Goal: Check status: Check status

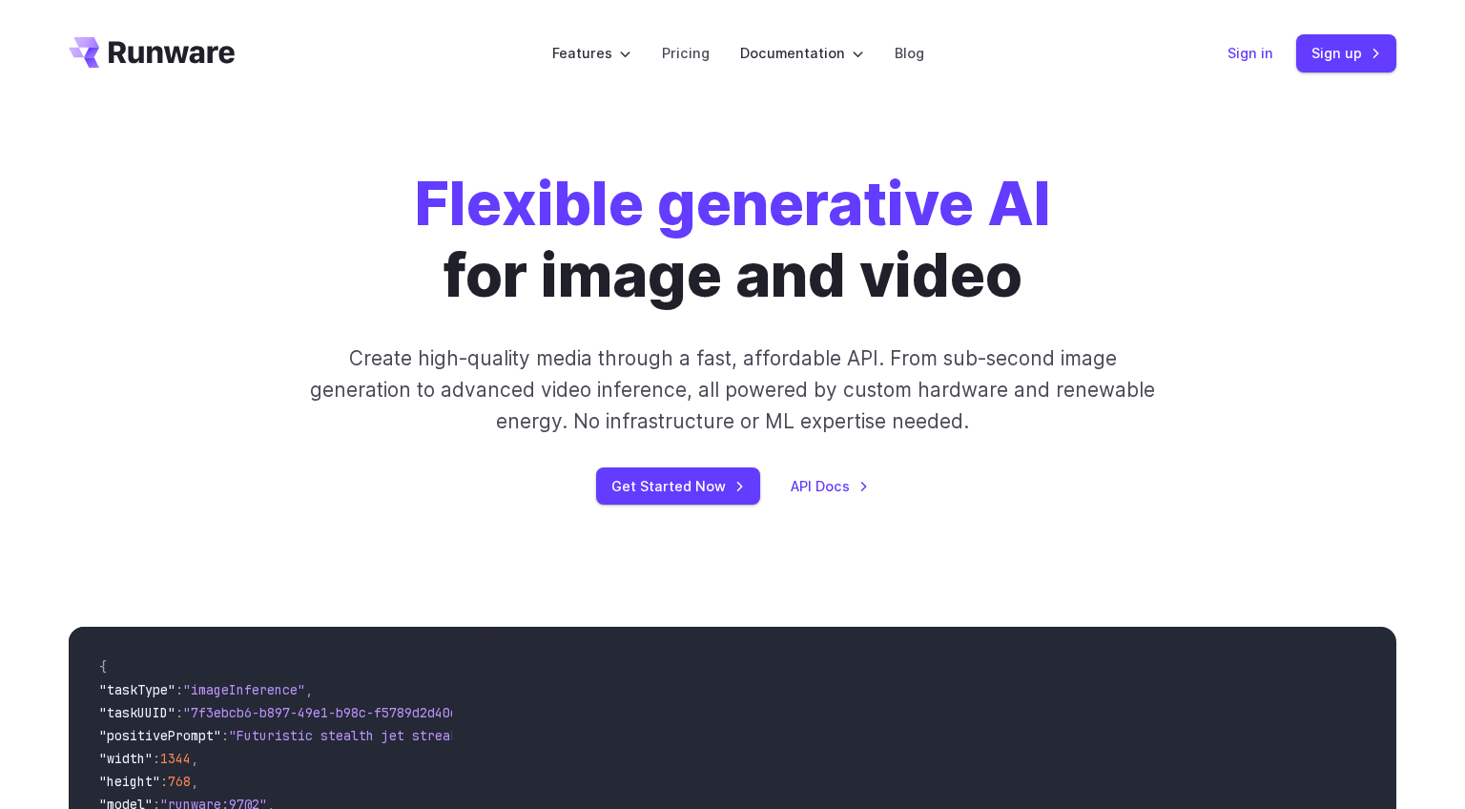
click at [1244, 52] on link "Sign in" at bounding box center [1250, 53] width 46 height 22
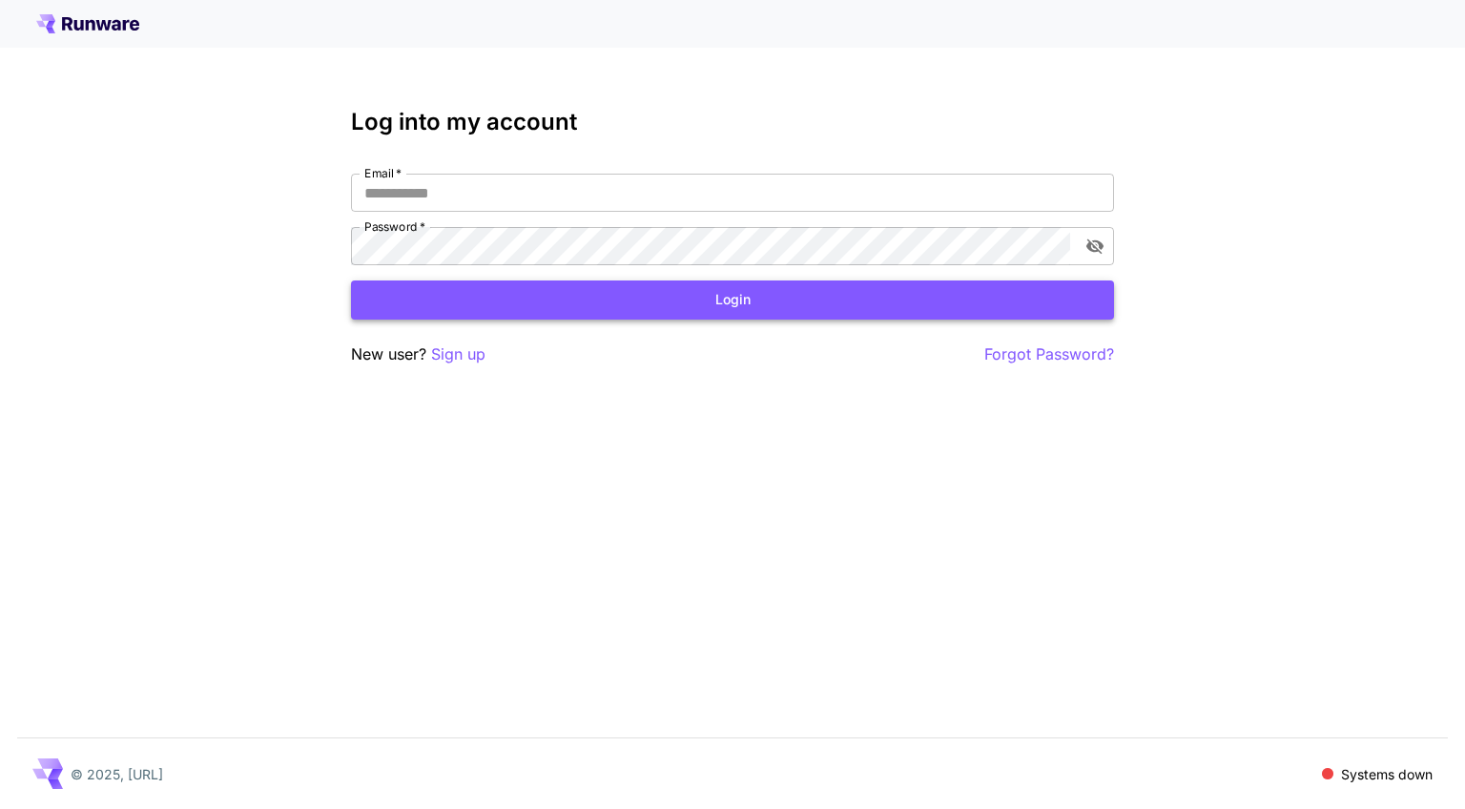
type input "**********"
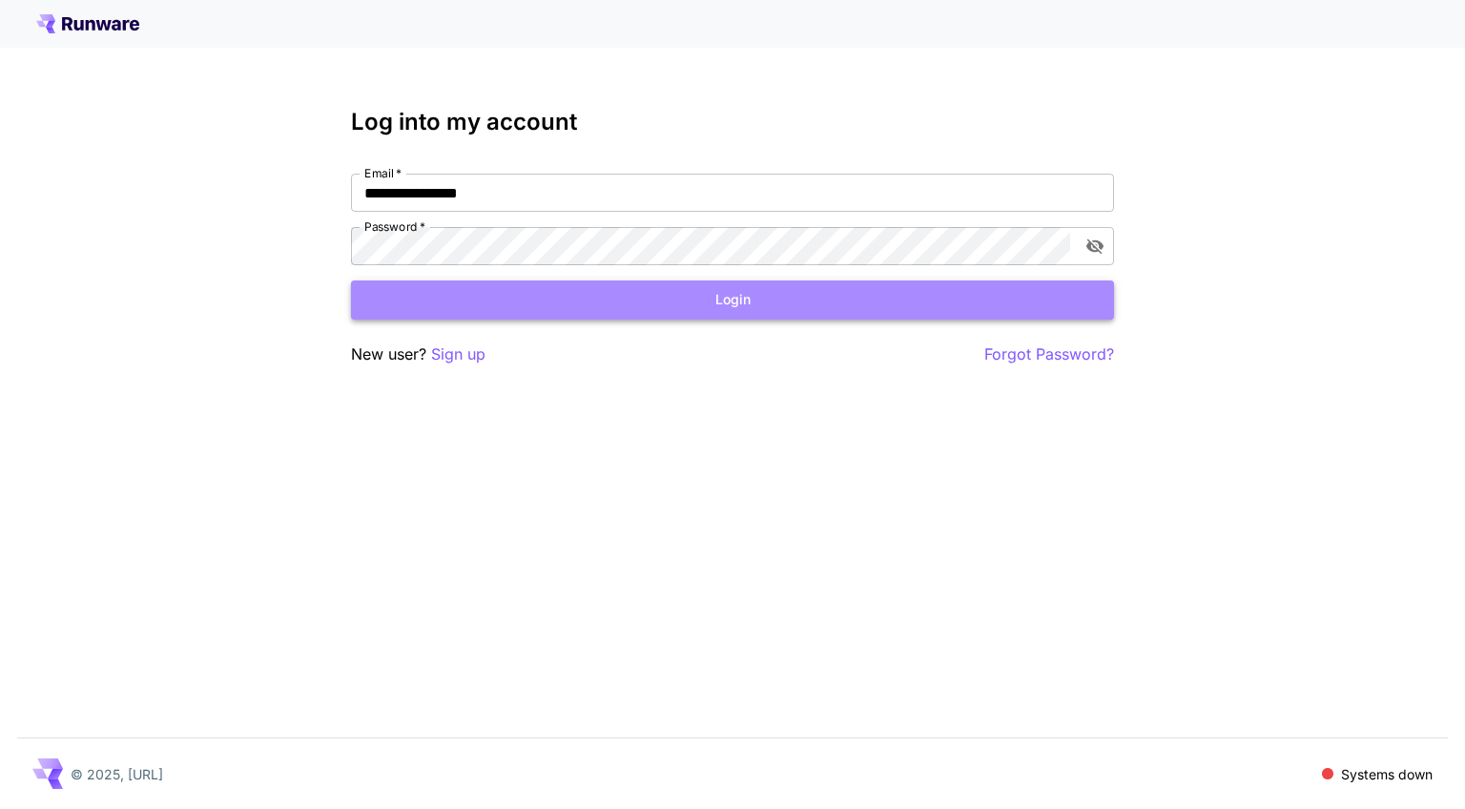
click at [681, 313] on button "Login" at bounding box center [732, 299] width 763 height 39
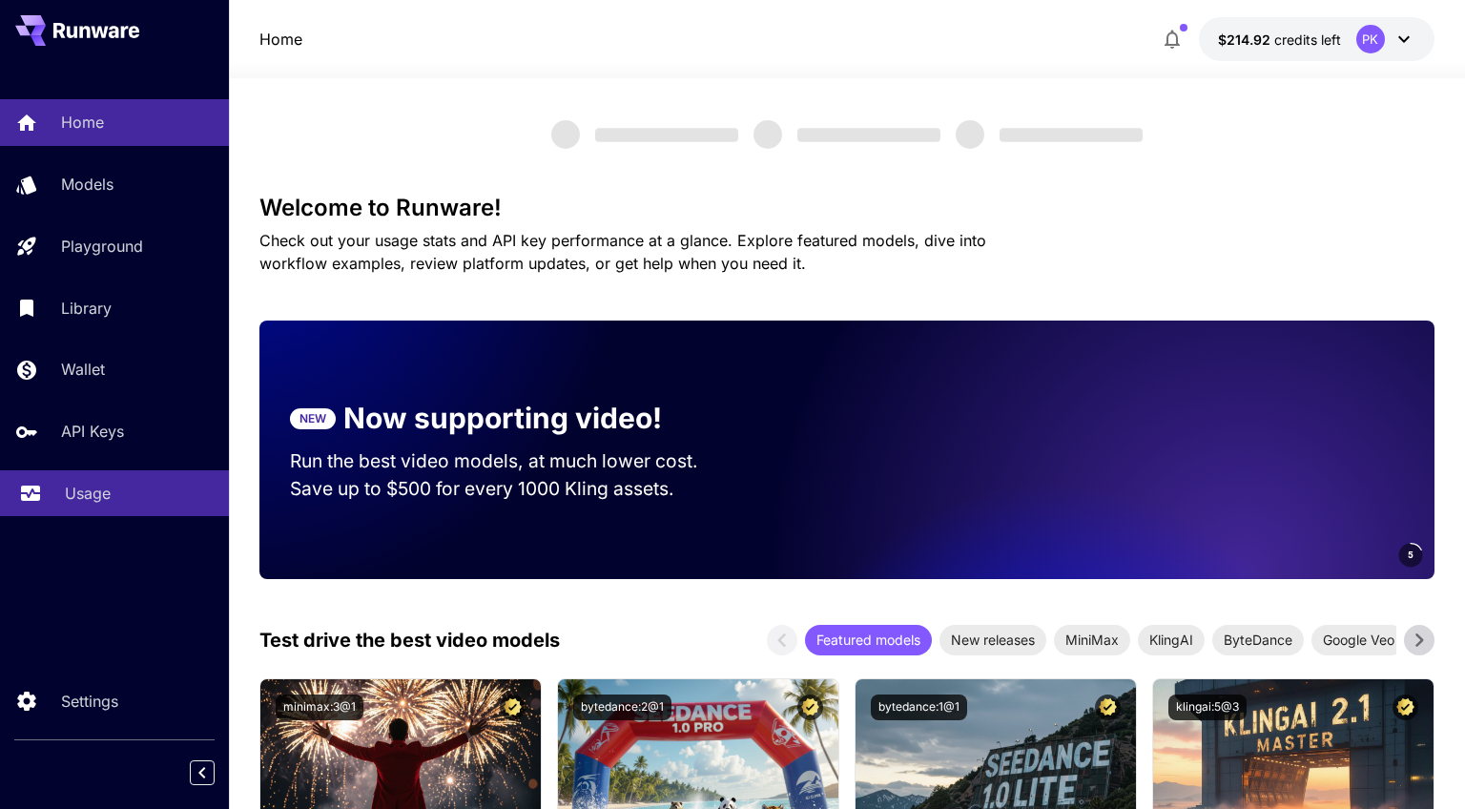
click at [90, 498] on p "Usage" at bounding box center [88, 493] width 46 height 23
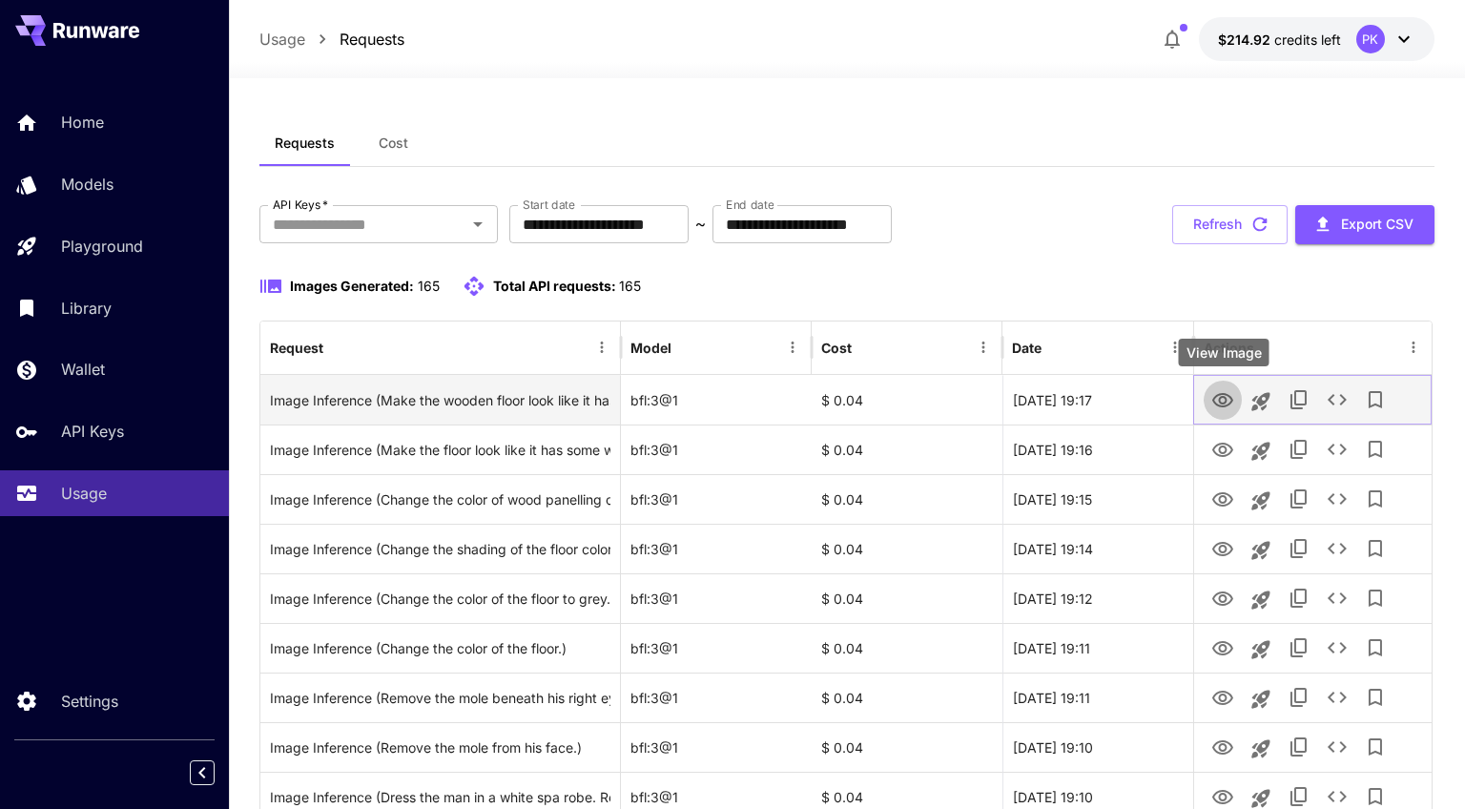
click at [1233, 401] on icon "View Image" at bounding box center [1222, 400] width 23 height 23
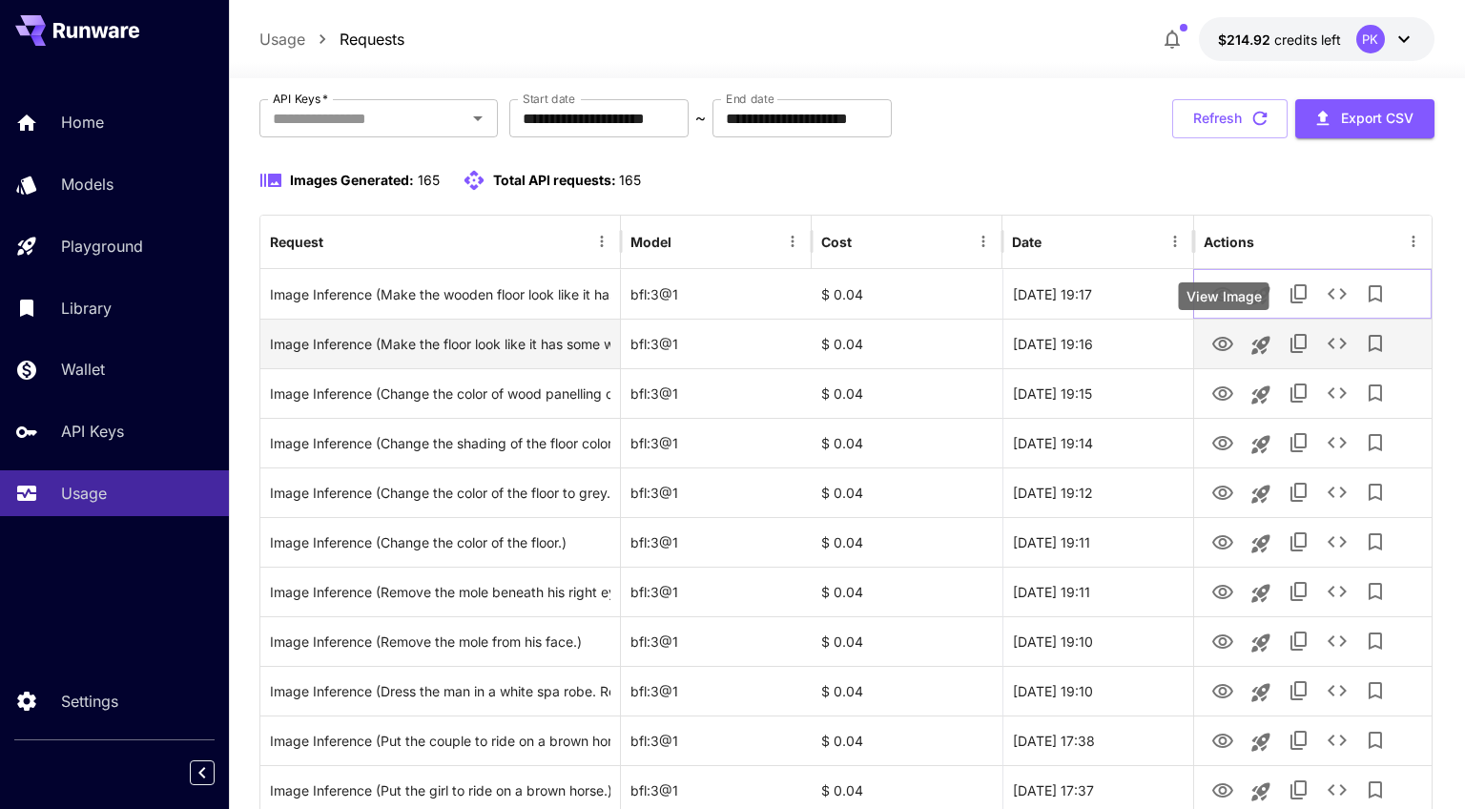
scroll to position [164, 0]
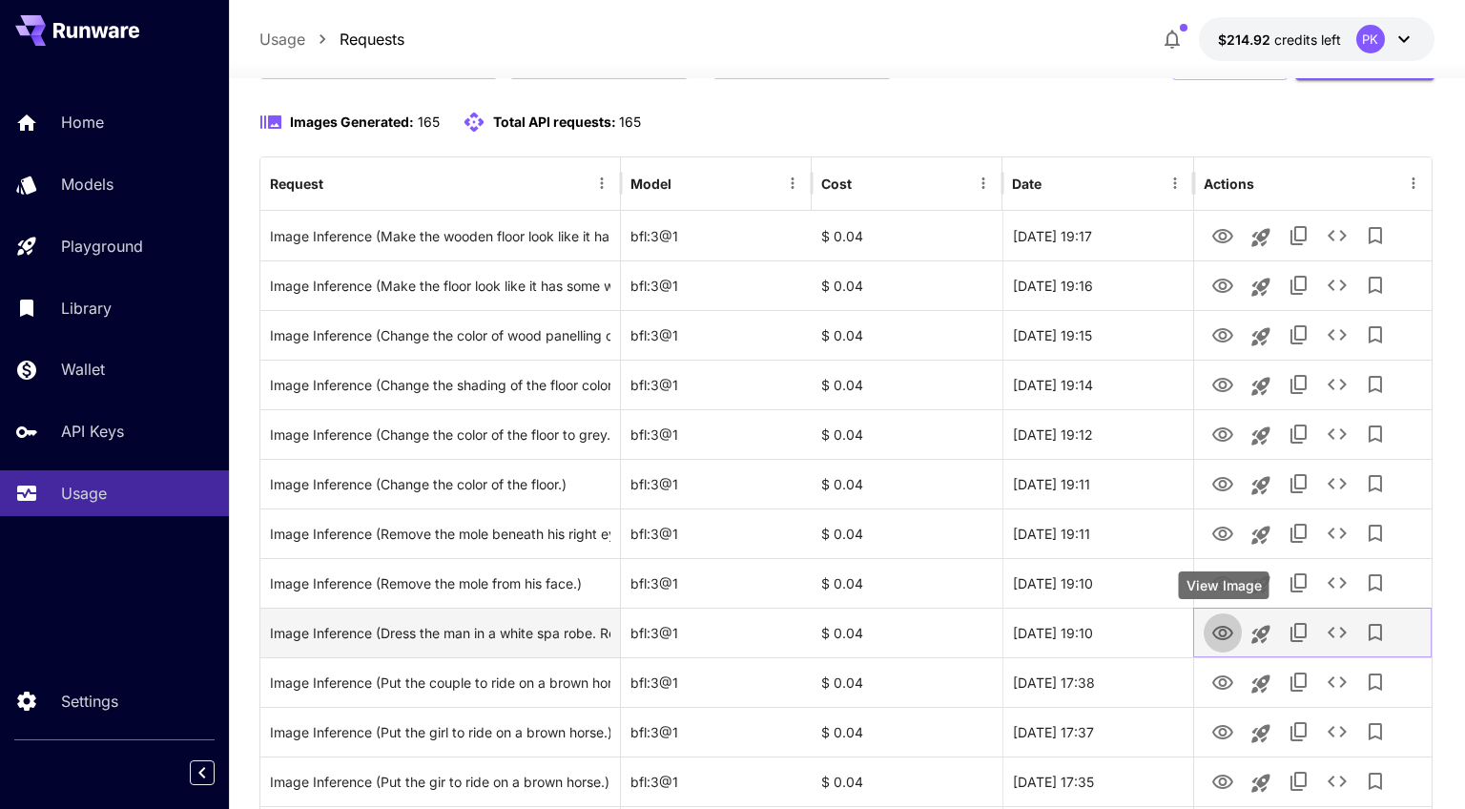
click at [1234, 630] on button "View Image" at bounding box center [1222, 631] width 38 height 39
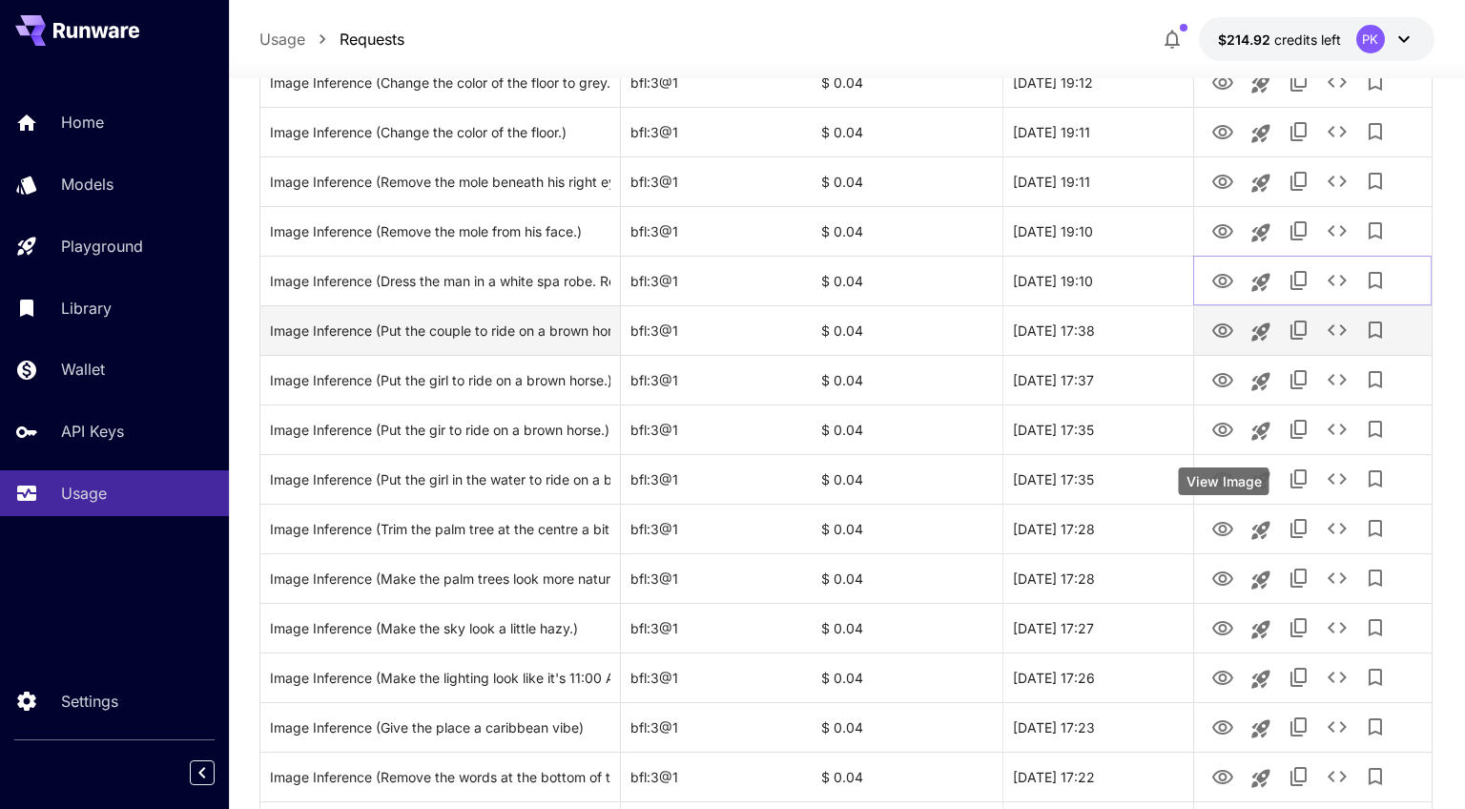
scroll to position [605, 0]
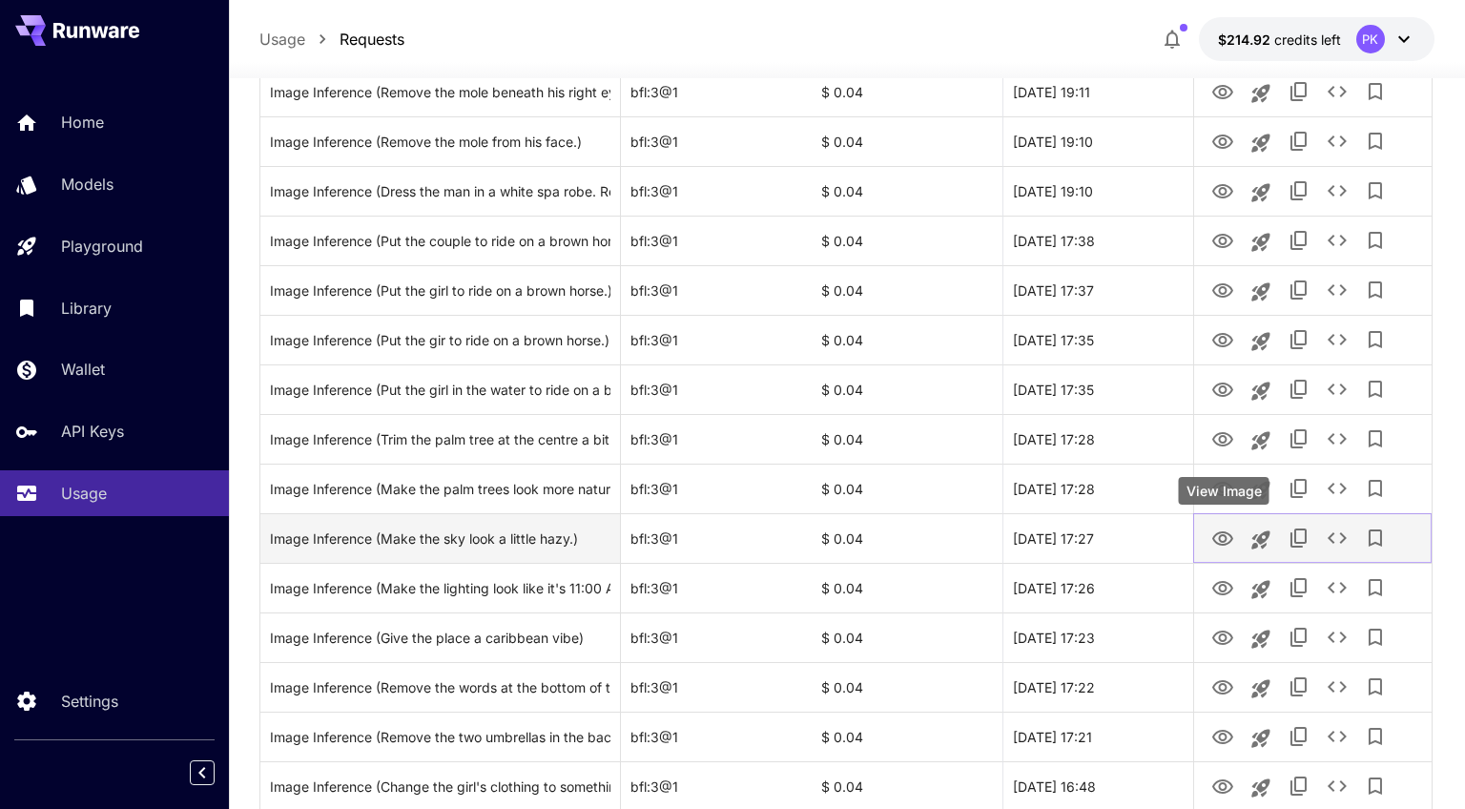
click at [1226, 537] on icon "View Image" at bounding box center [1222, 538] width 21 height 14
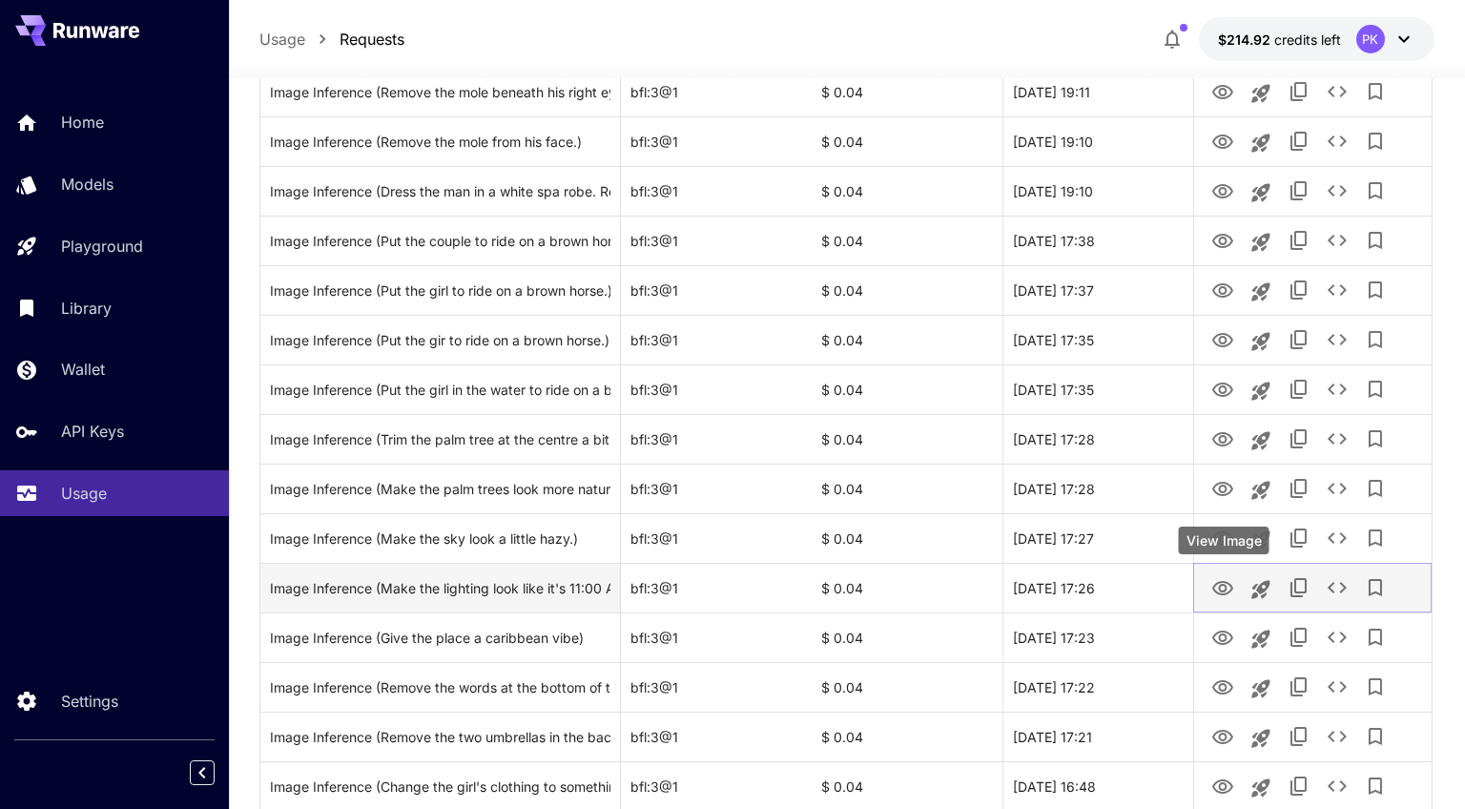
click at [1224, 594] on icon "View Image" at bounding box center [1222, 588] width 21 height 14
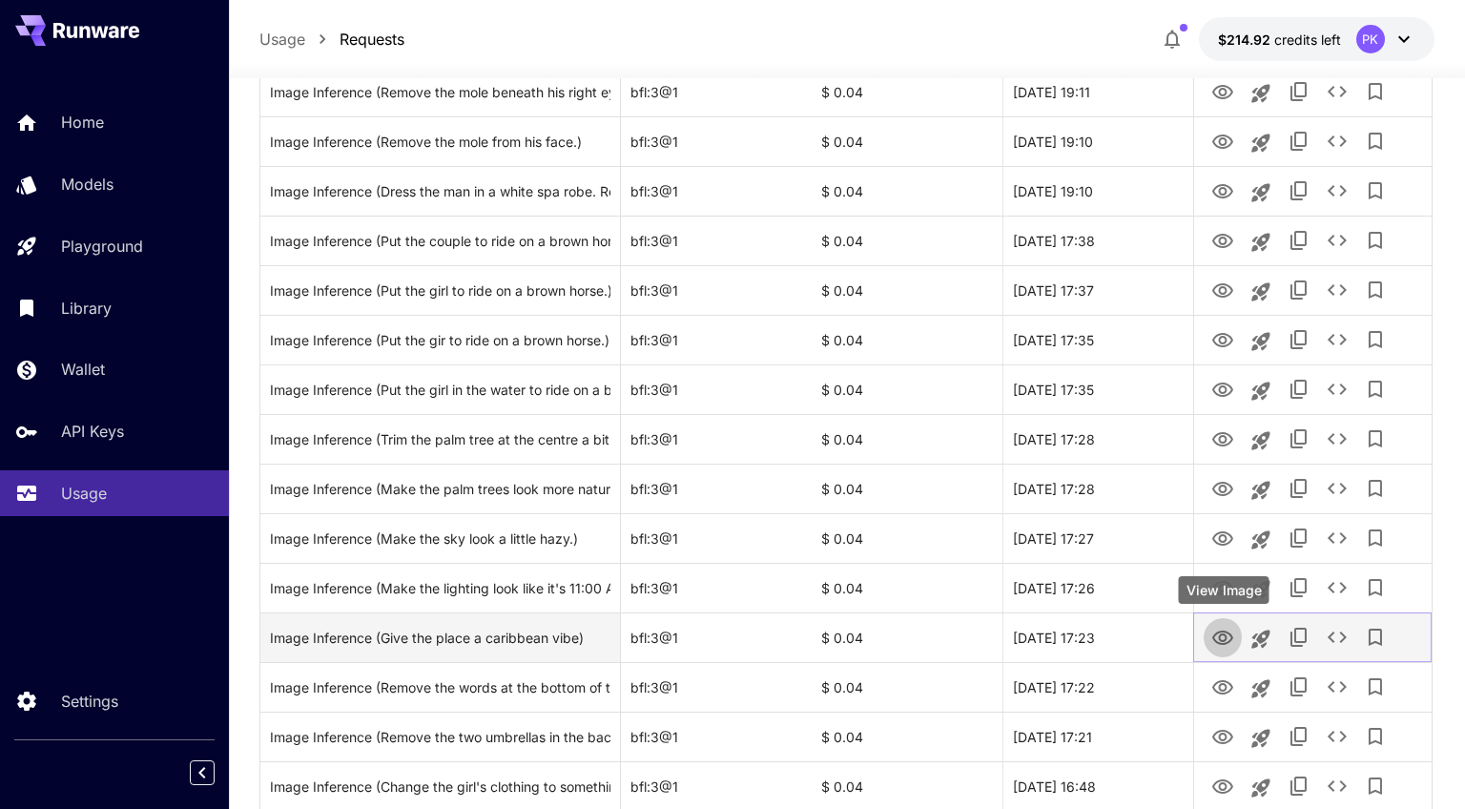
click at [1224, 647] on icon "View Image" at bounding box center [1222, 637] width 23 height 23
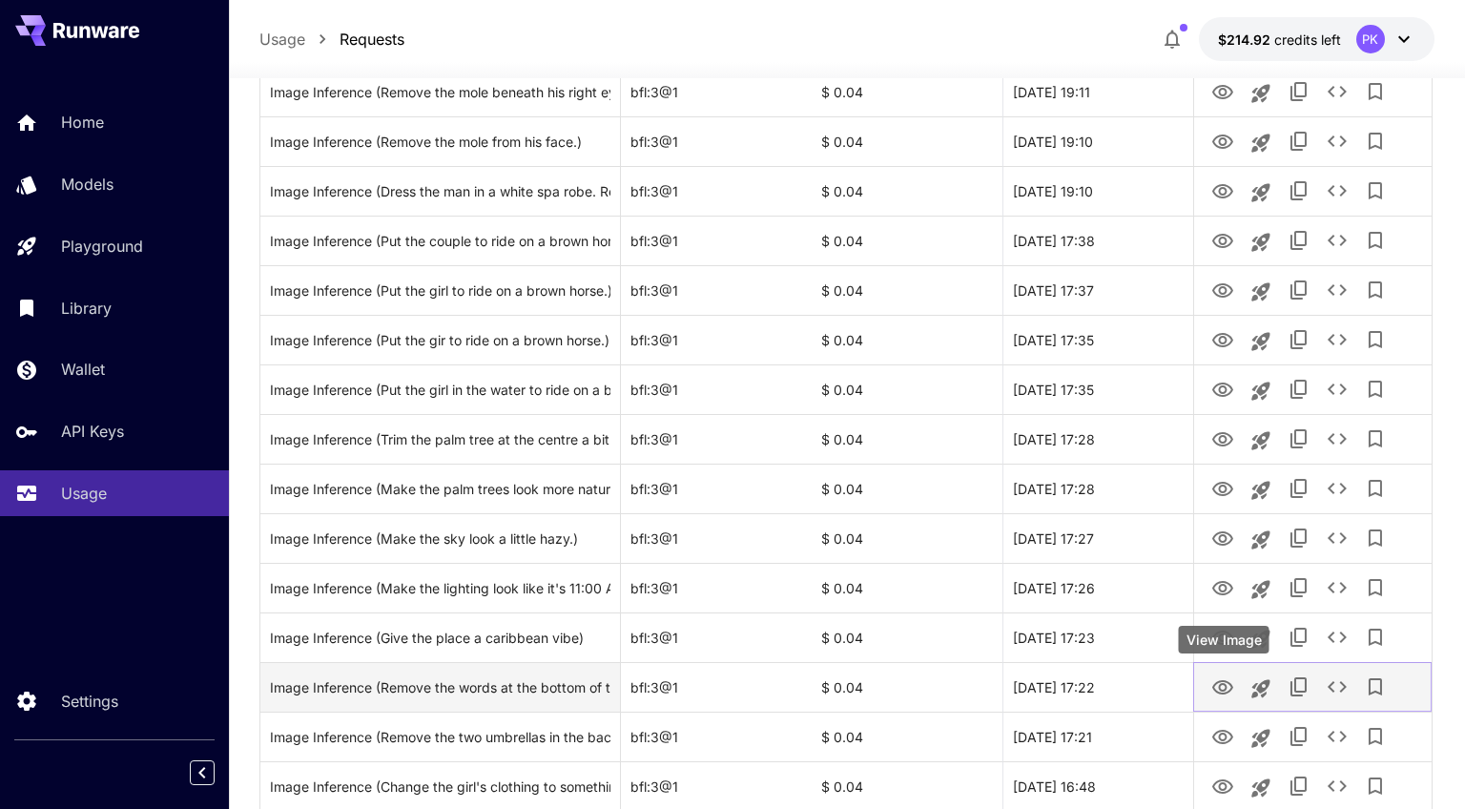
click at [1224, 684] on icon "View Image" at bounding box center [1222, 687] width 21 height 14
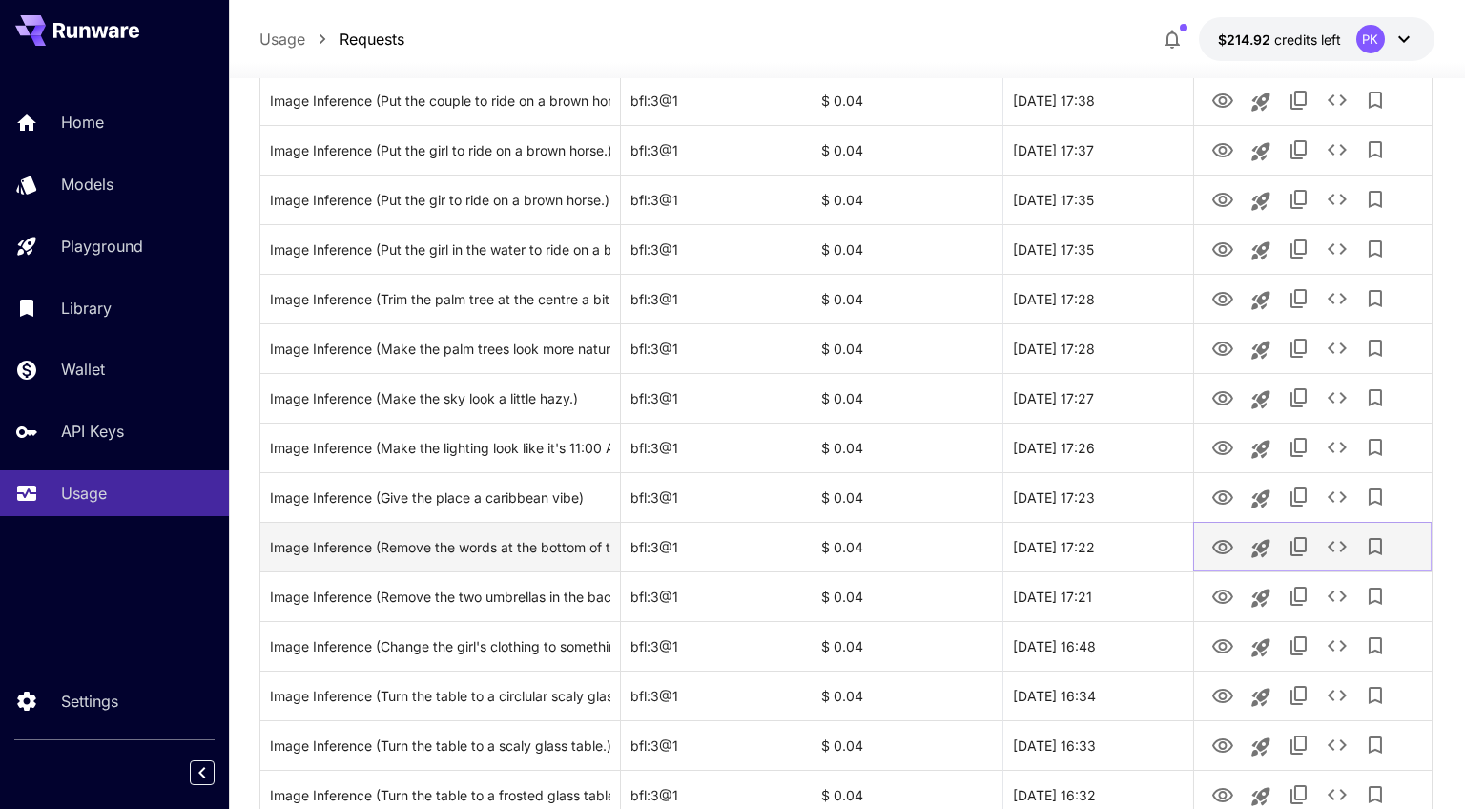
scroll to position [757, 0]
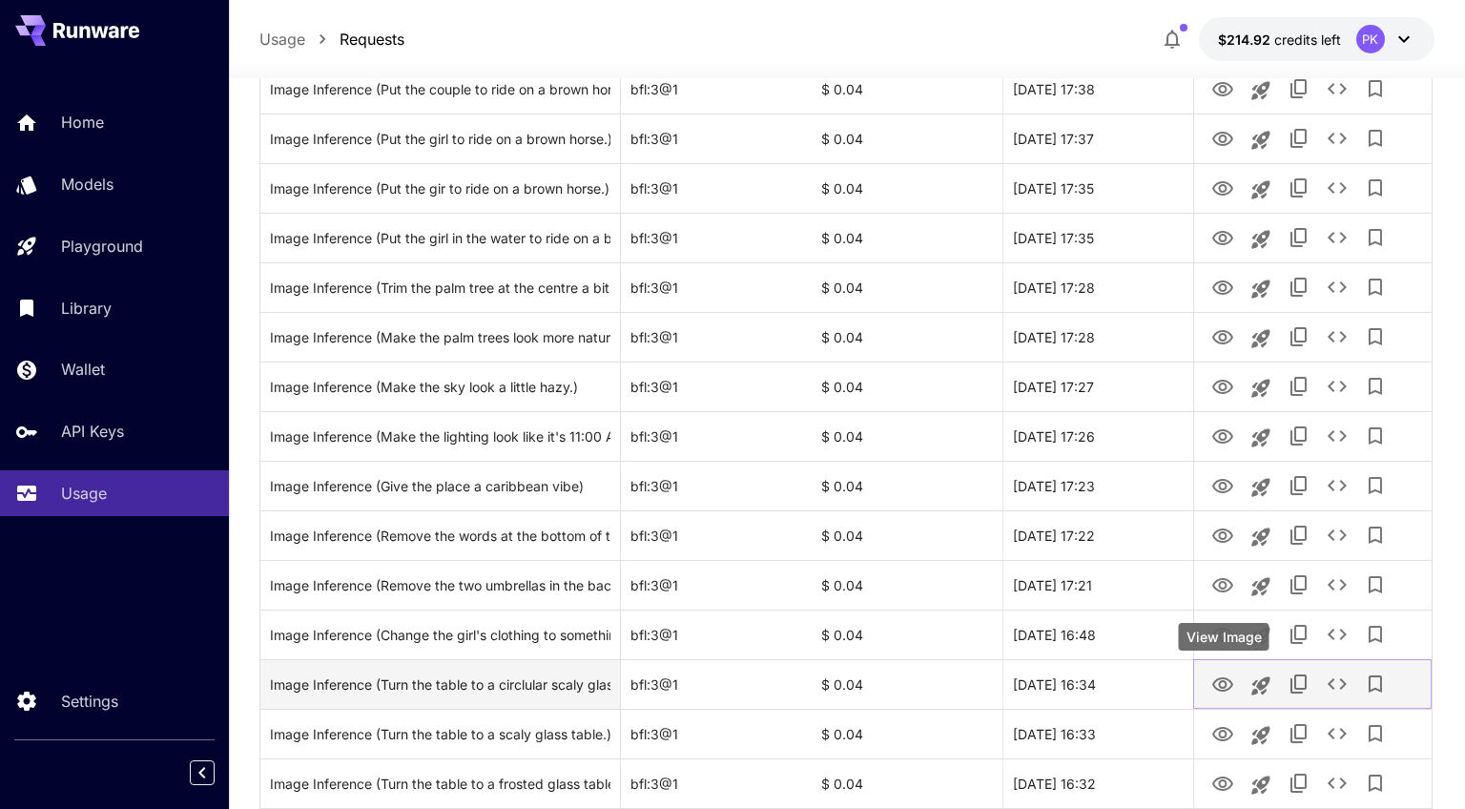
click at [1218, 677] on icon "View Image" at bounding box center [1222, 684] width 23 height 23
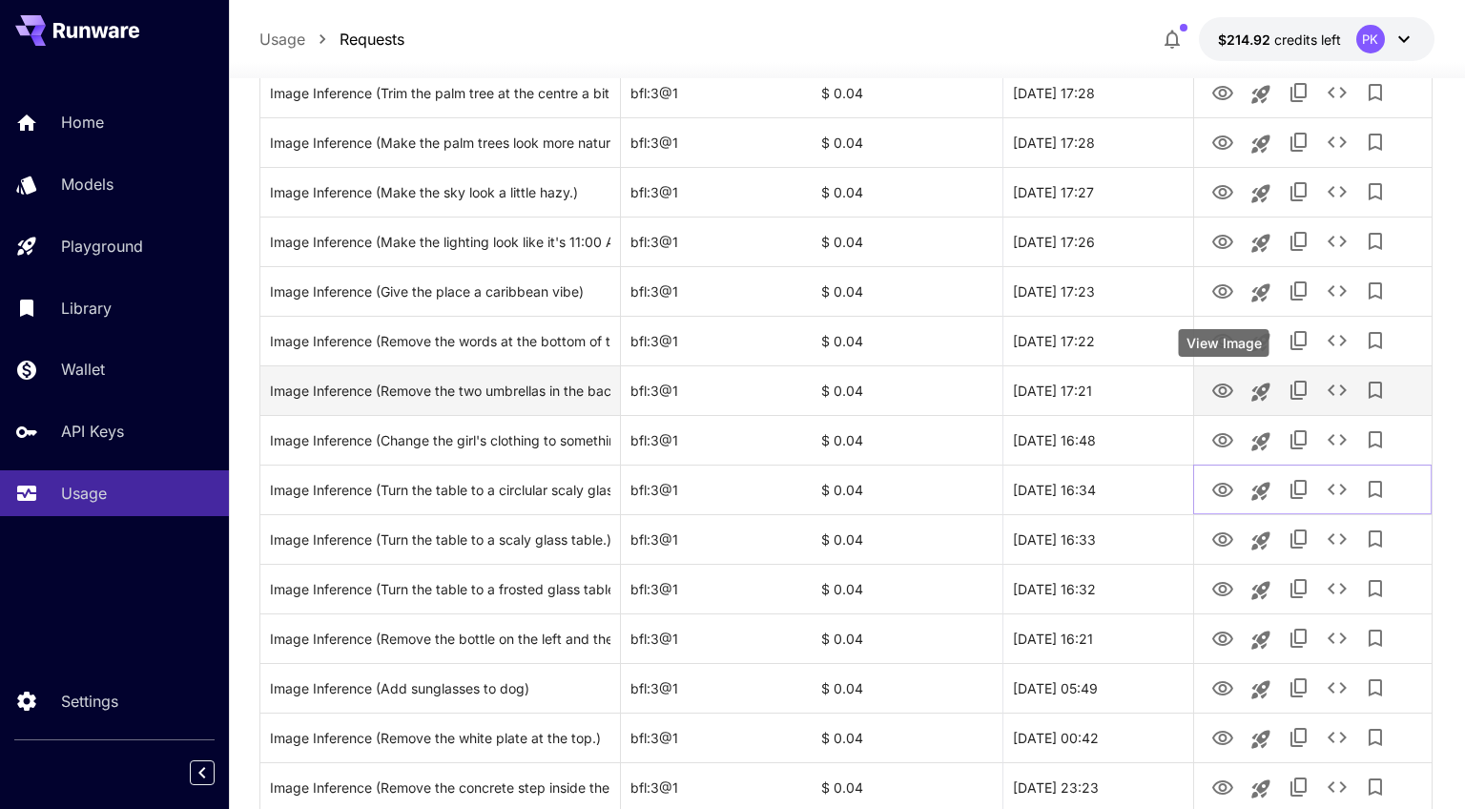
scroll to position [1002, 0]
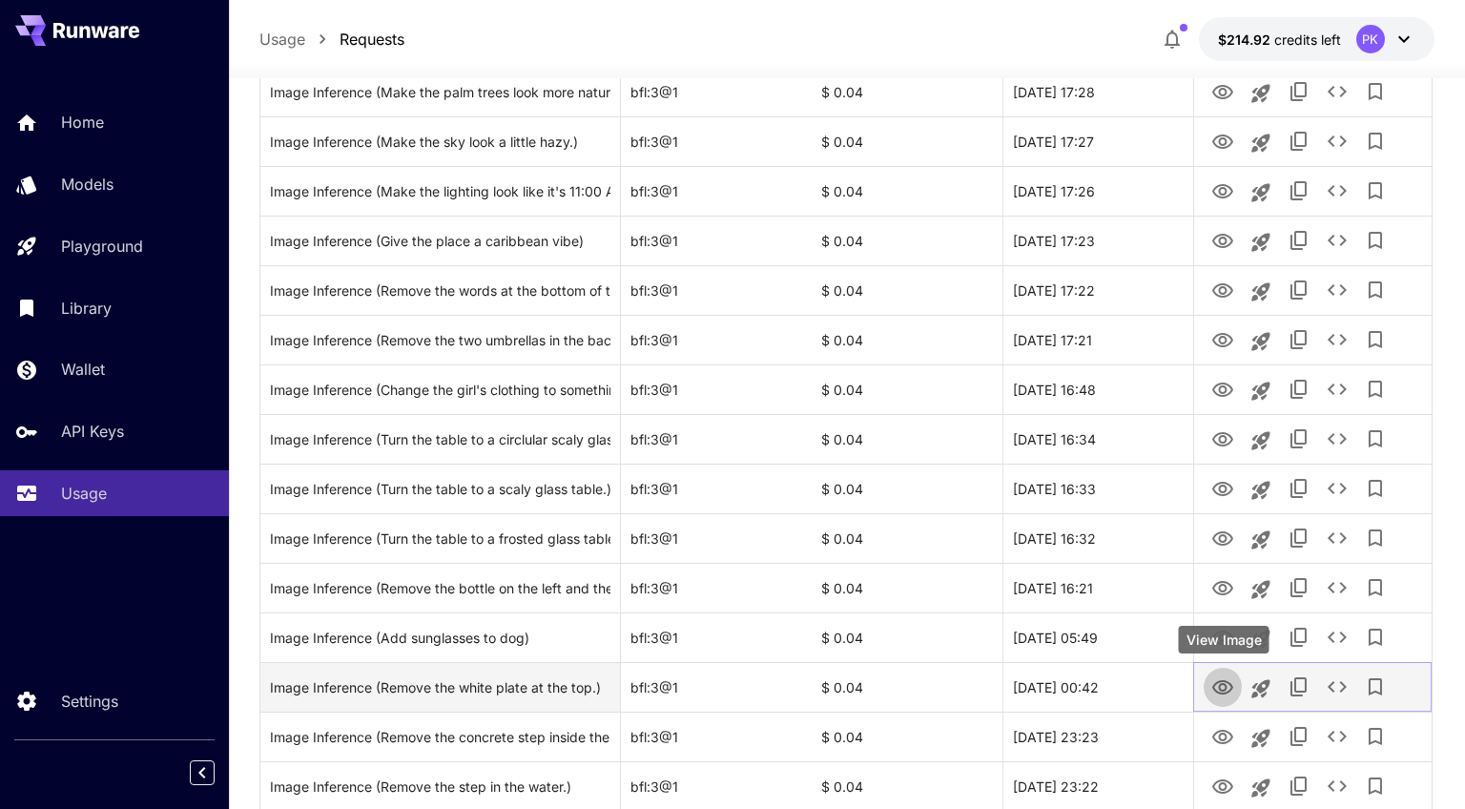
click at [1230, 682] on icon "View Image" at bounding box center [1222, 687] width 23 height 23
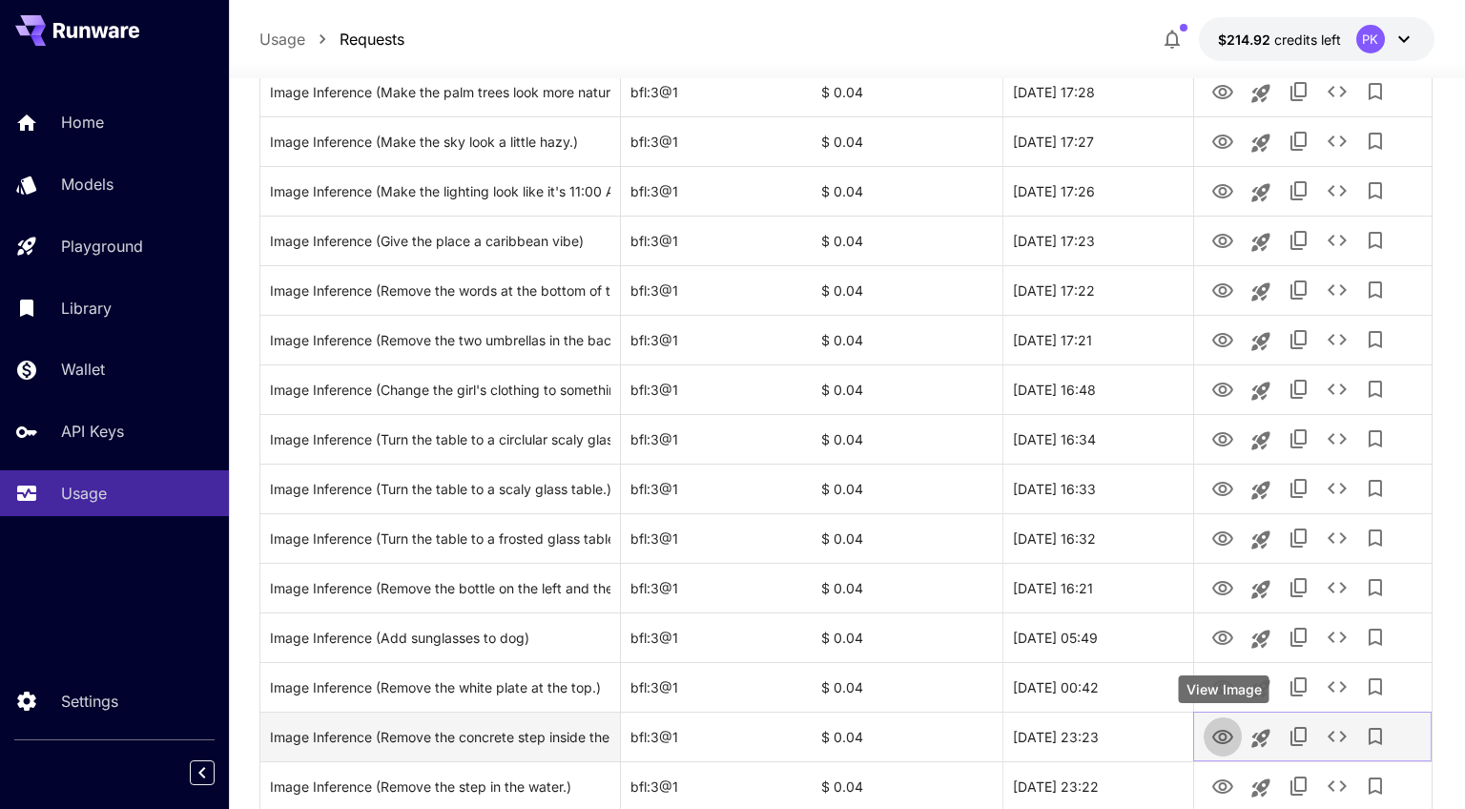
click at [1228, 741] on icon "View Image" at bounding box center [1222, 736] width 21 height 14
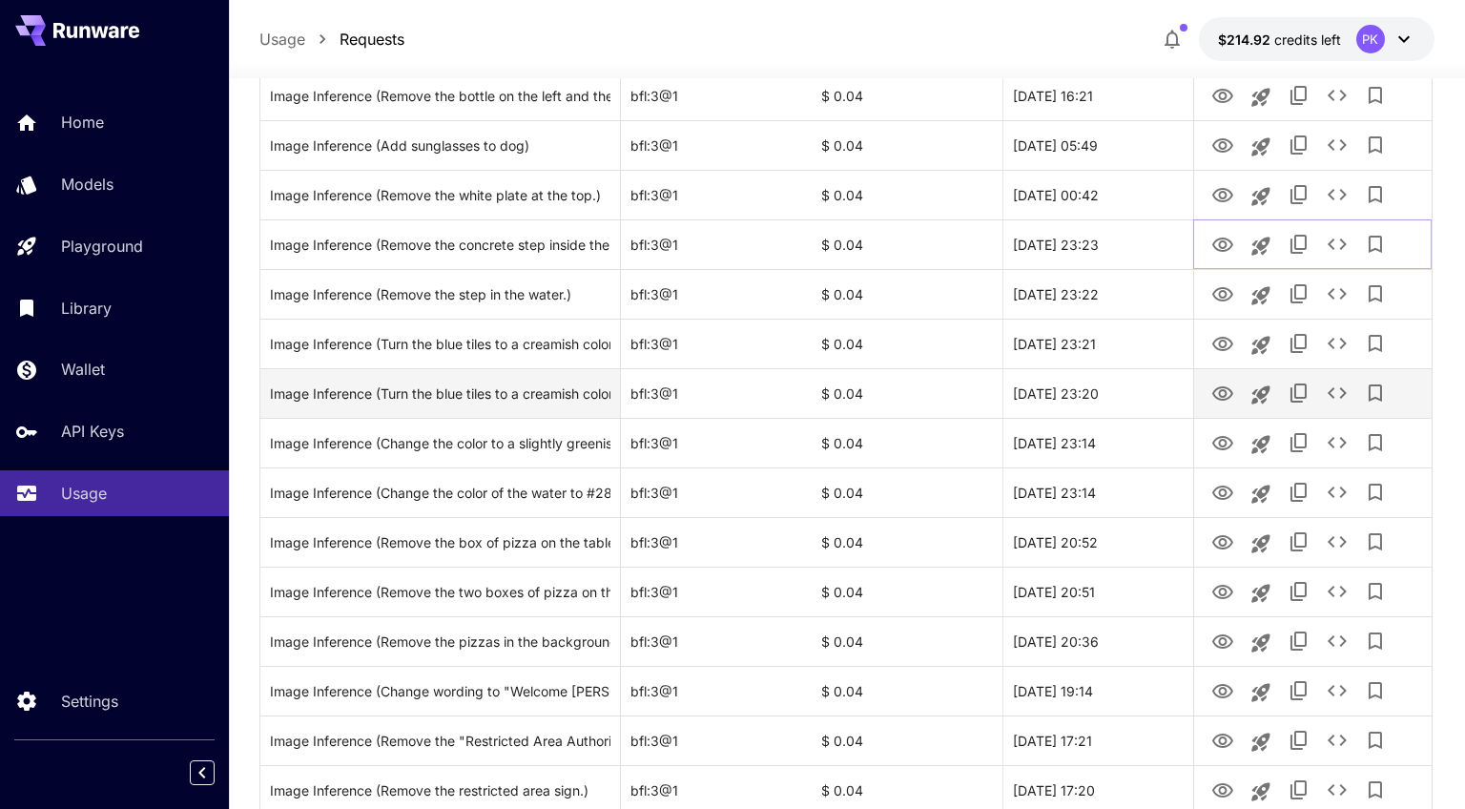
scroll to position [1167, 0]
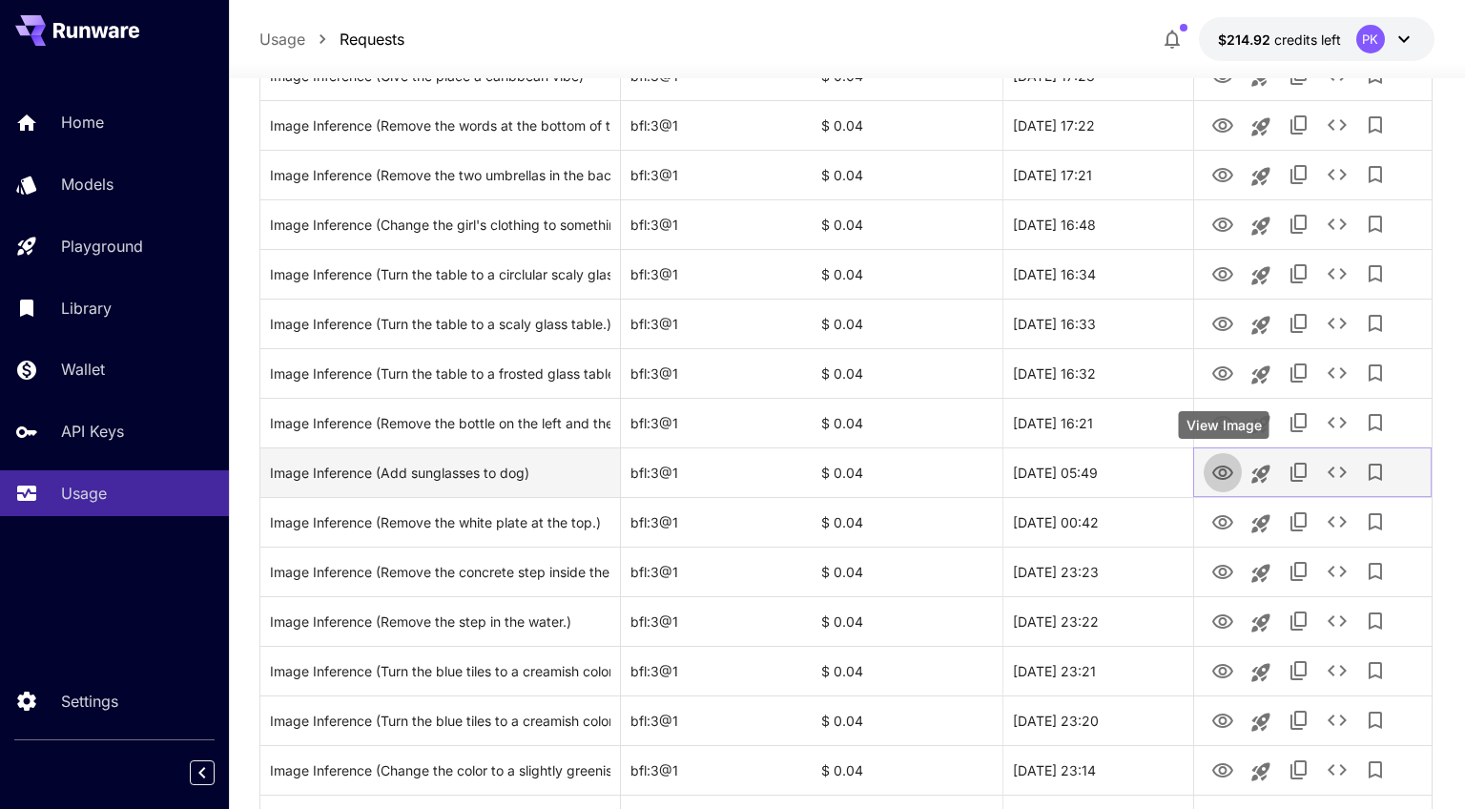
click at [1225, 464] on icon "View Image" at bounding box center [1222, 472] width 23 height 23
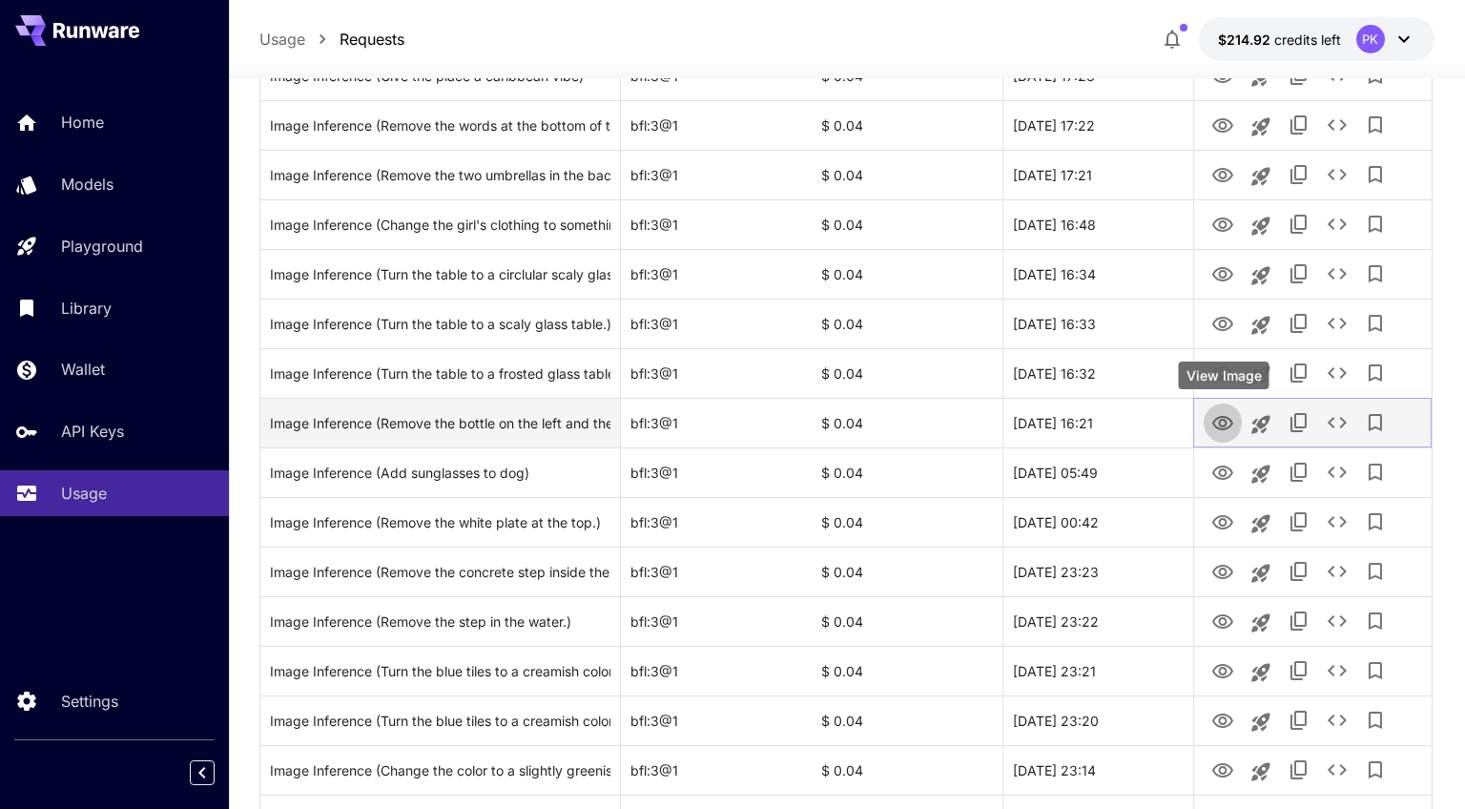
click at [1221, 420] on icon "View Image" at bounding box center [1222, 423] width 21 height 14
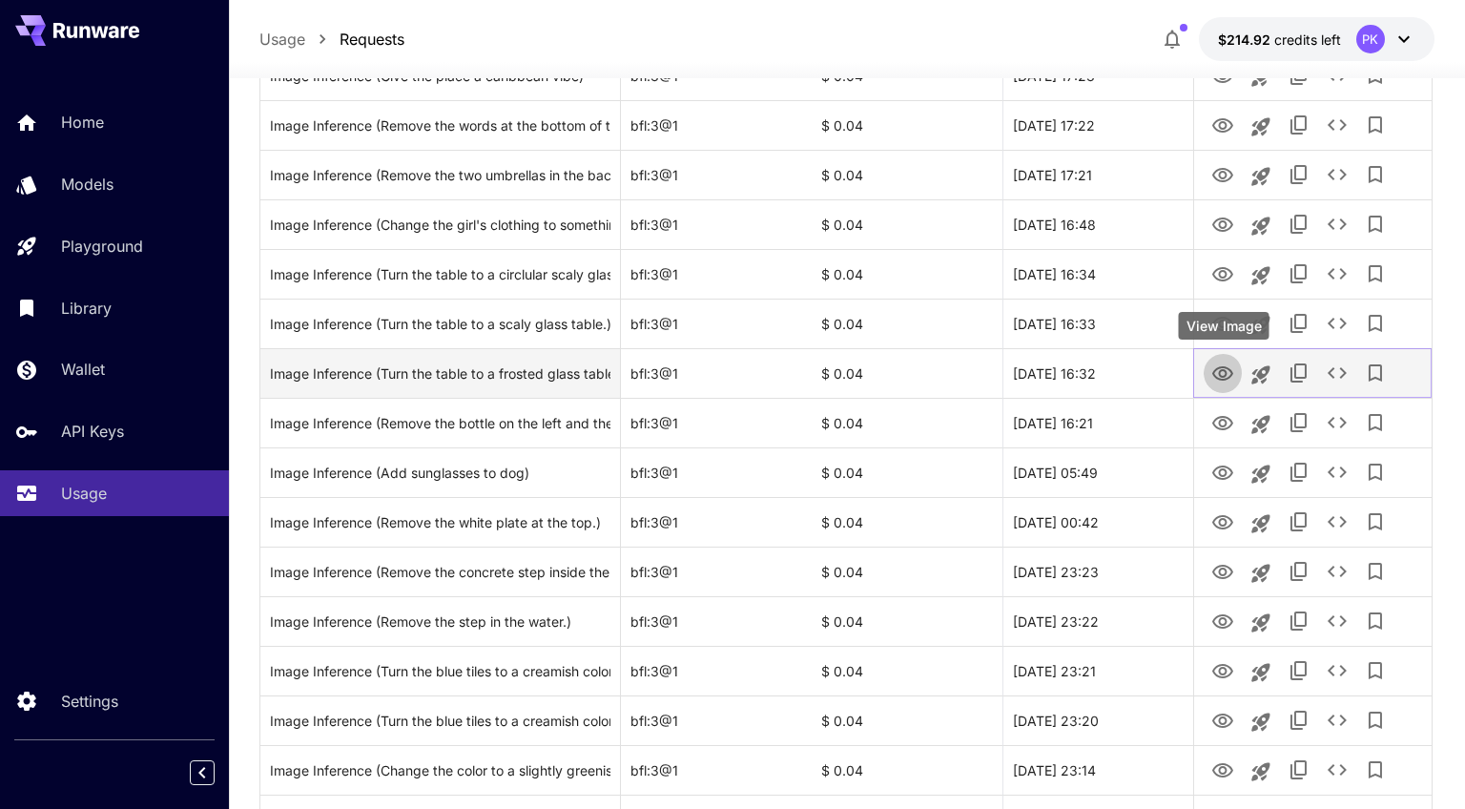
click at [1220, 379] on icon "View Image" at bounding box center [1222, 373] width 21 height 14
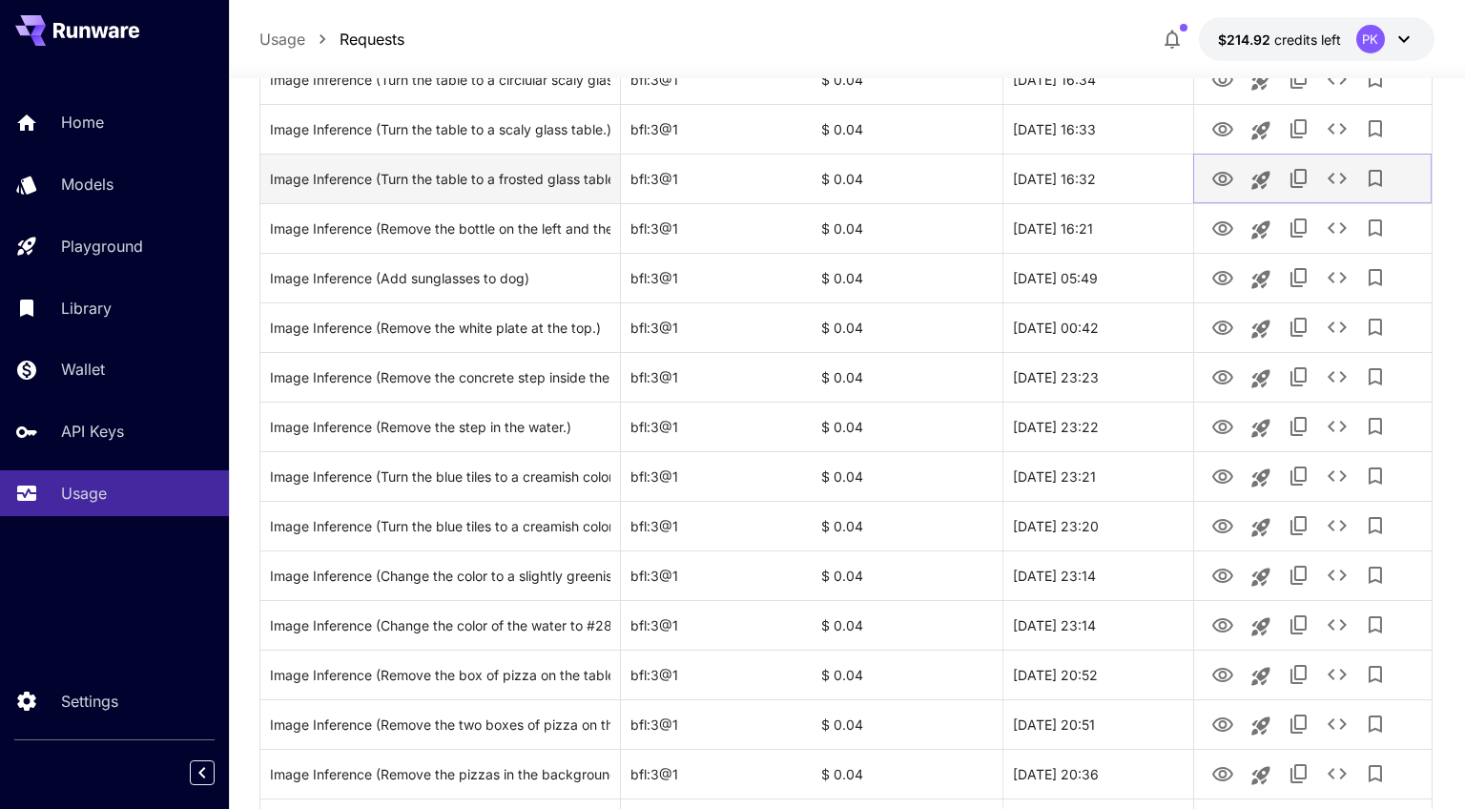
scroll to position [1387, 0]
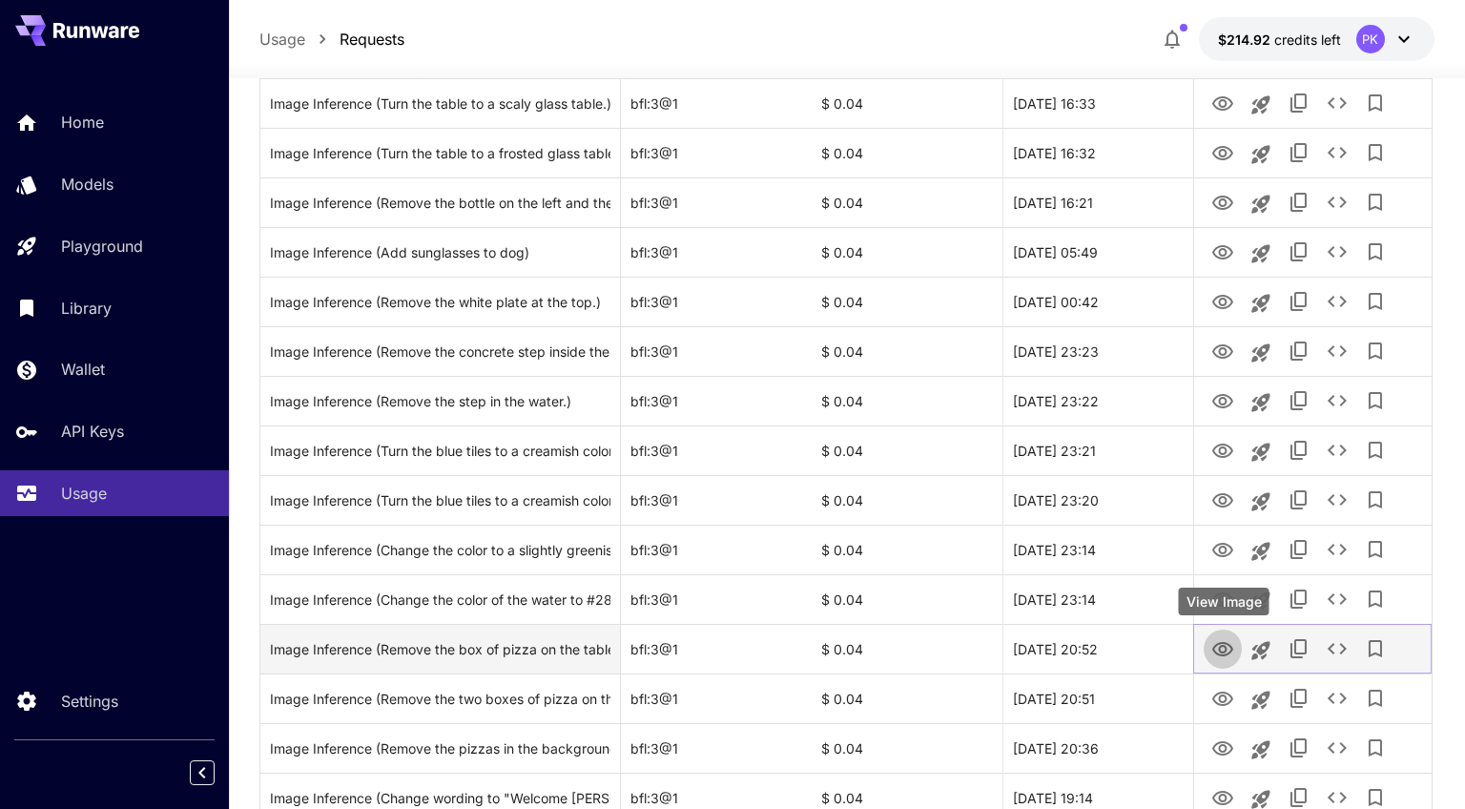
click at [1228, 655] on icon "View Image" at bounding box center [1222, 649] width 23 height 23
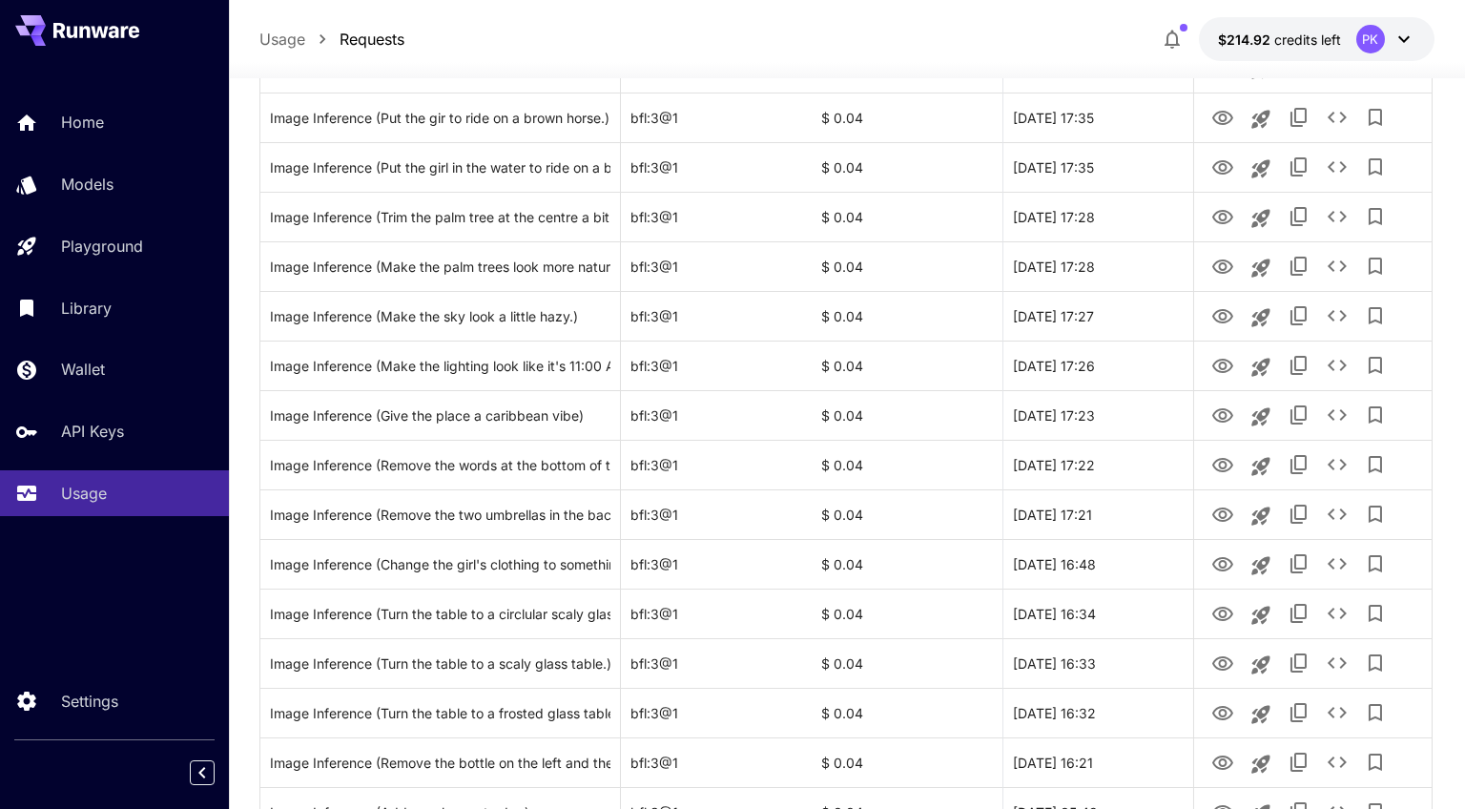
scroll to position [524, 0]
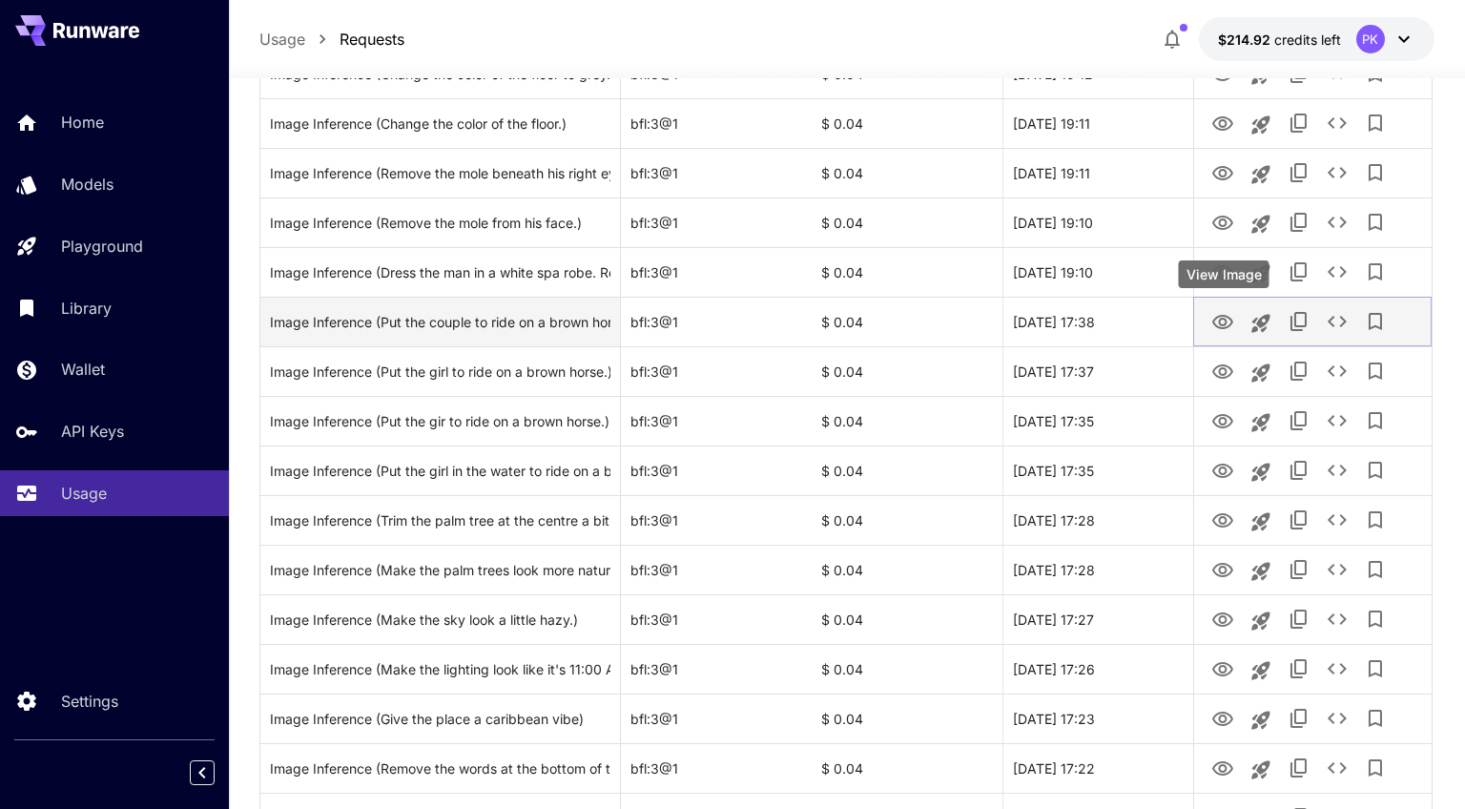
click at [1225, 321] on icon "View Image" at bounding box center [1222, 322] width 21 height 14
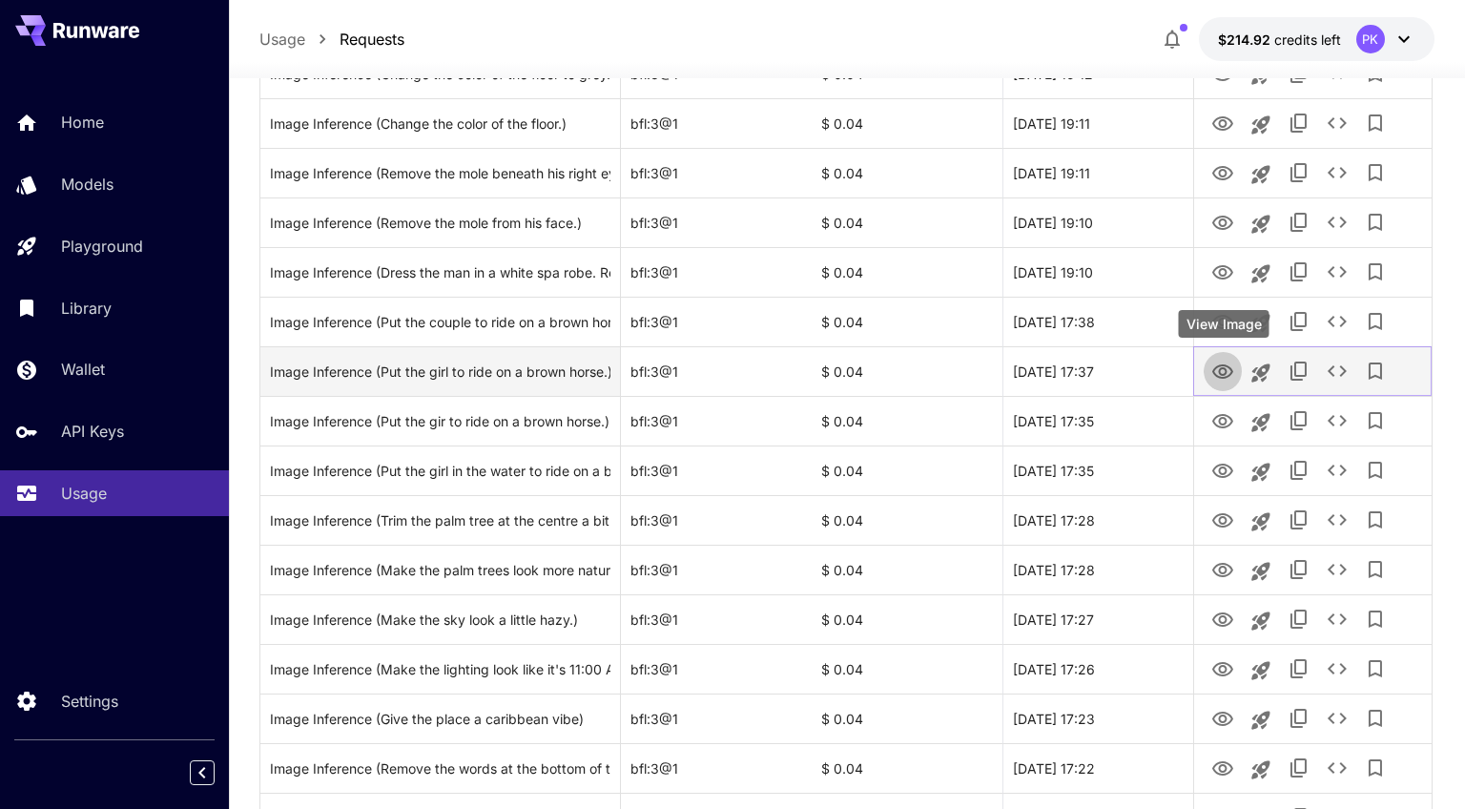
click at [1224, 366] on icon "View Image" at bounding box center [1222, 371] width 23 height 23
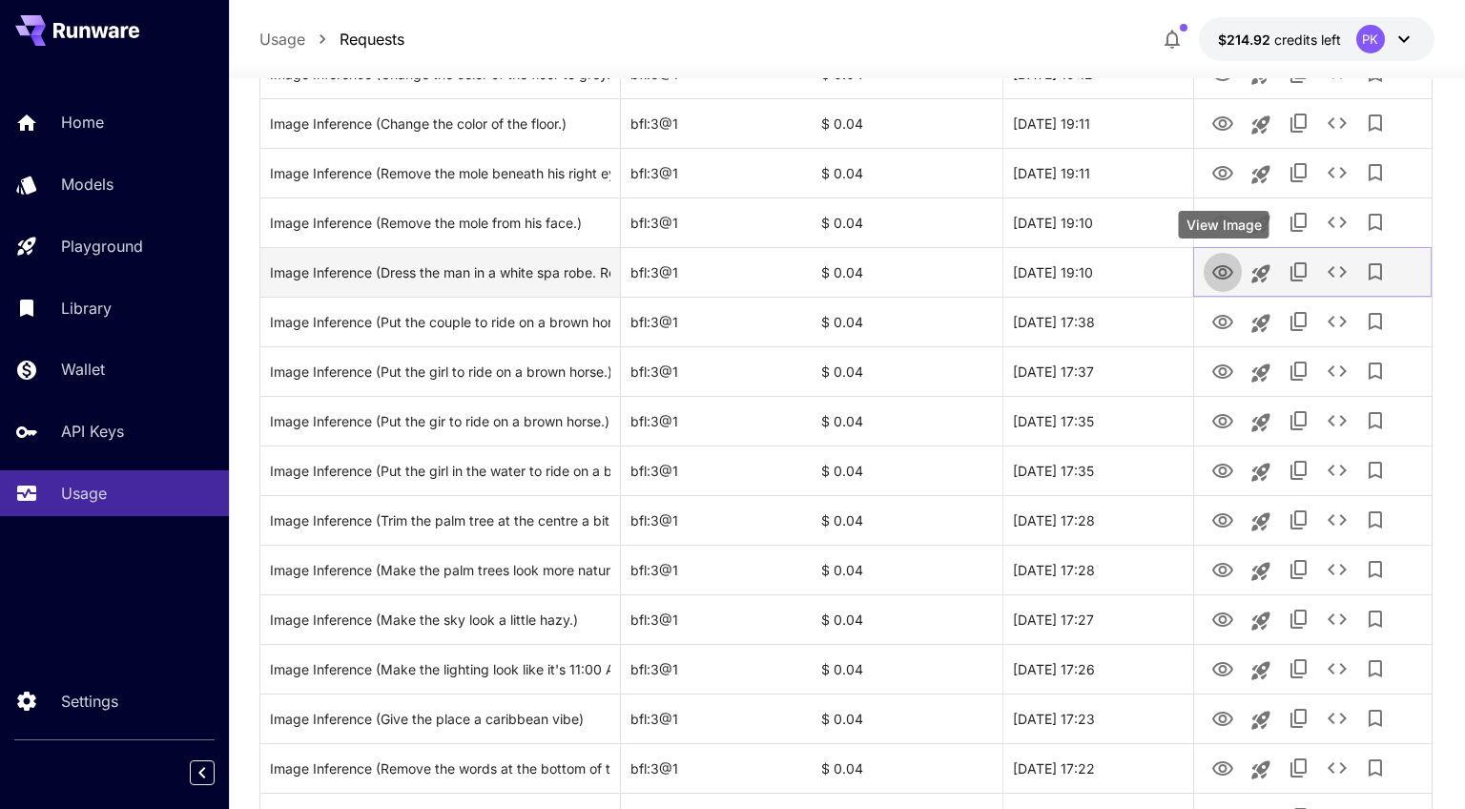
click at [1220, 277] on icon "View Image" at bounding box center [1222, 272] width 21 height 14
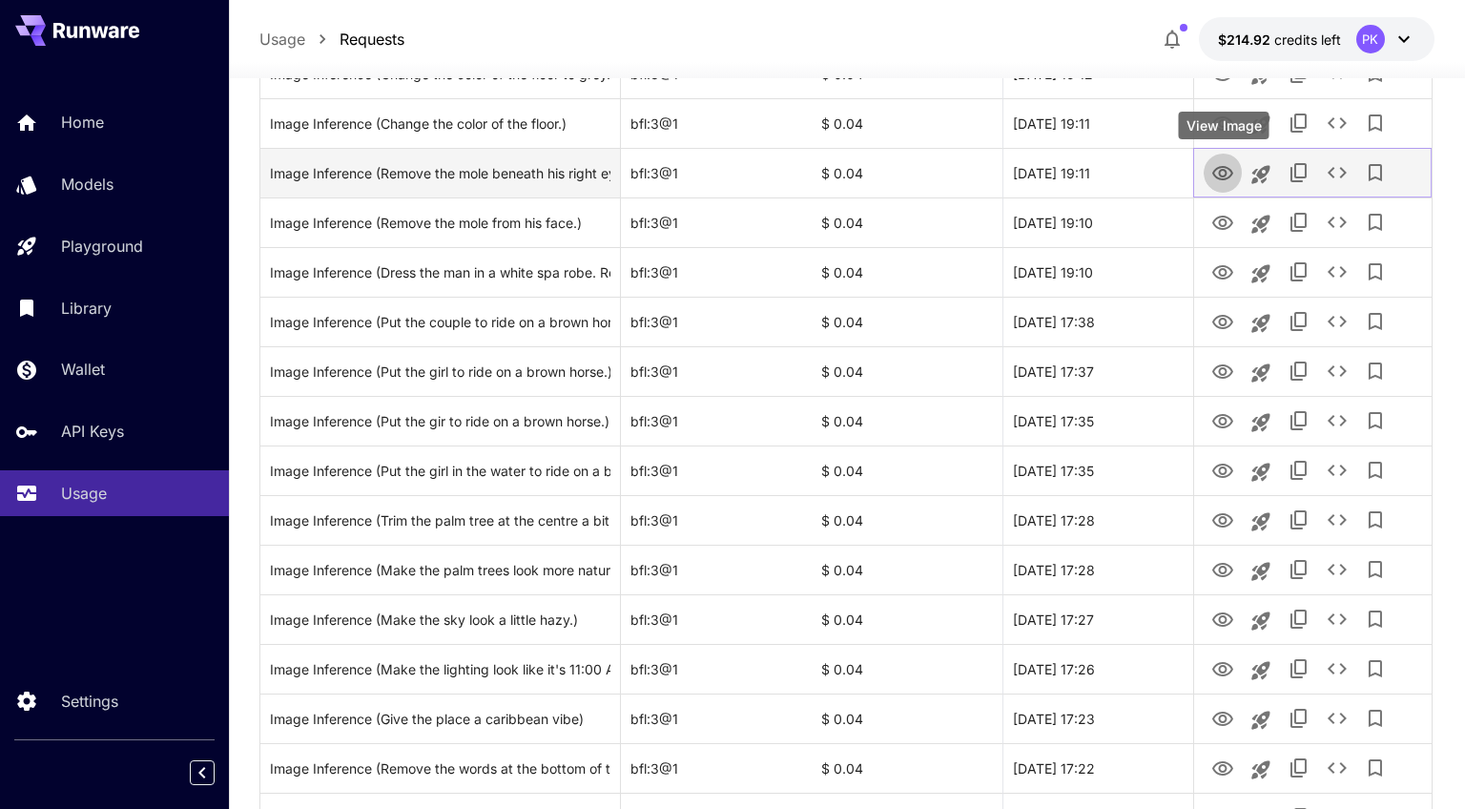
click at [1222, 177] on icon "View Image" at bounding box center [1222, 173] width 23 height 23
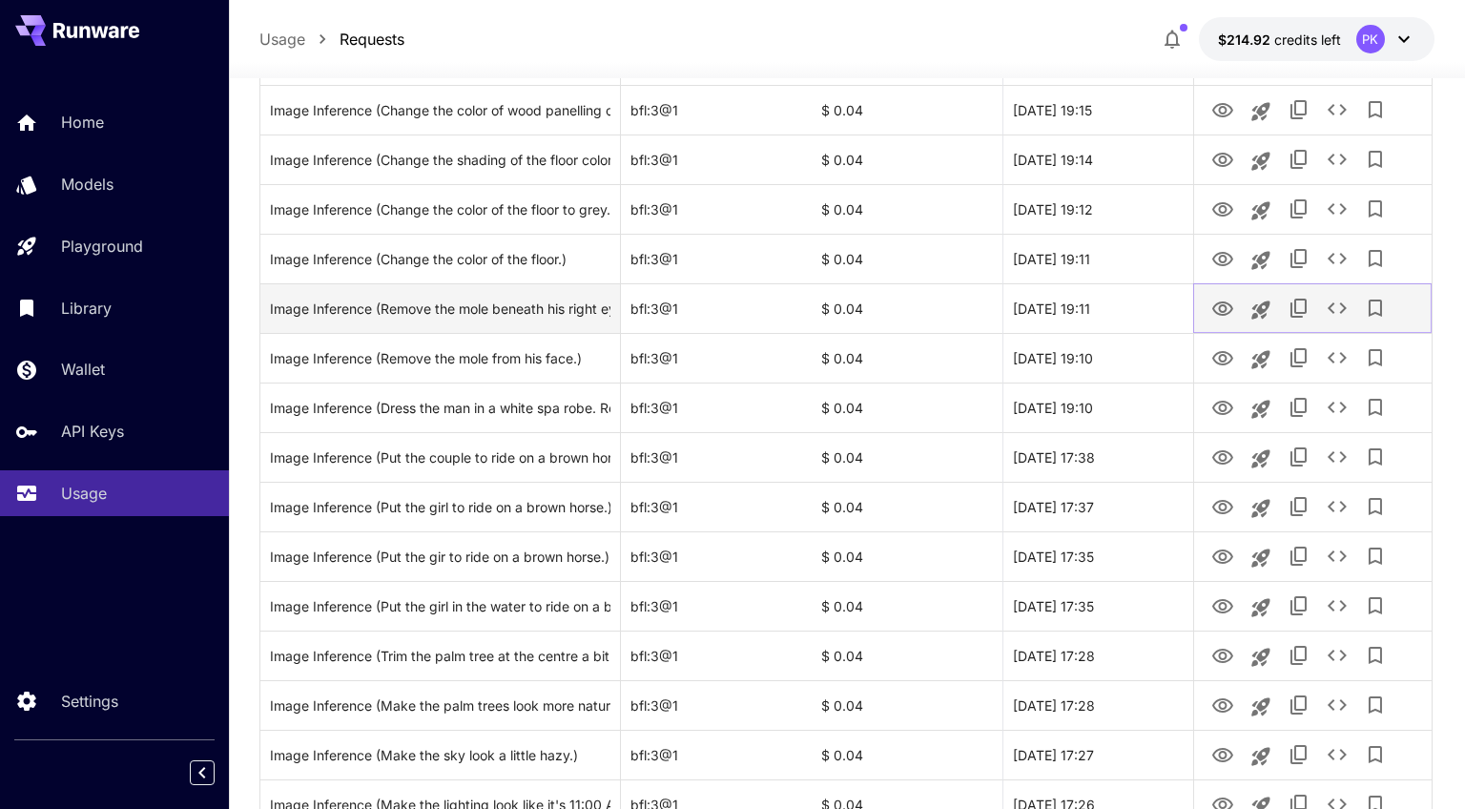
scroll to position [327, 0]
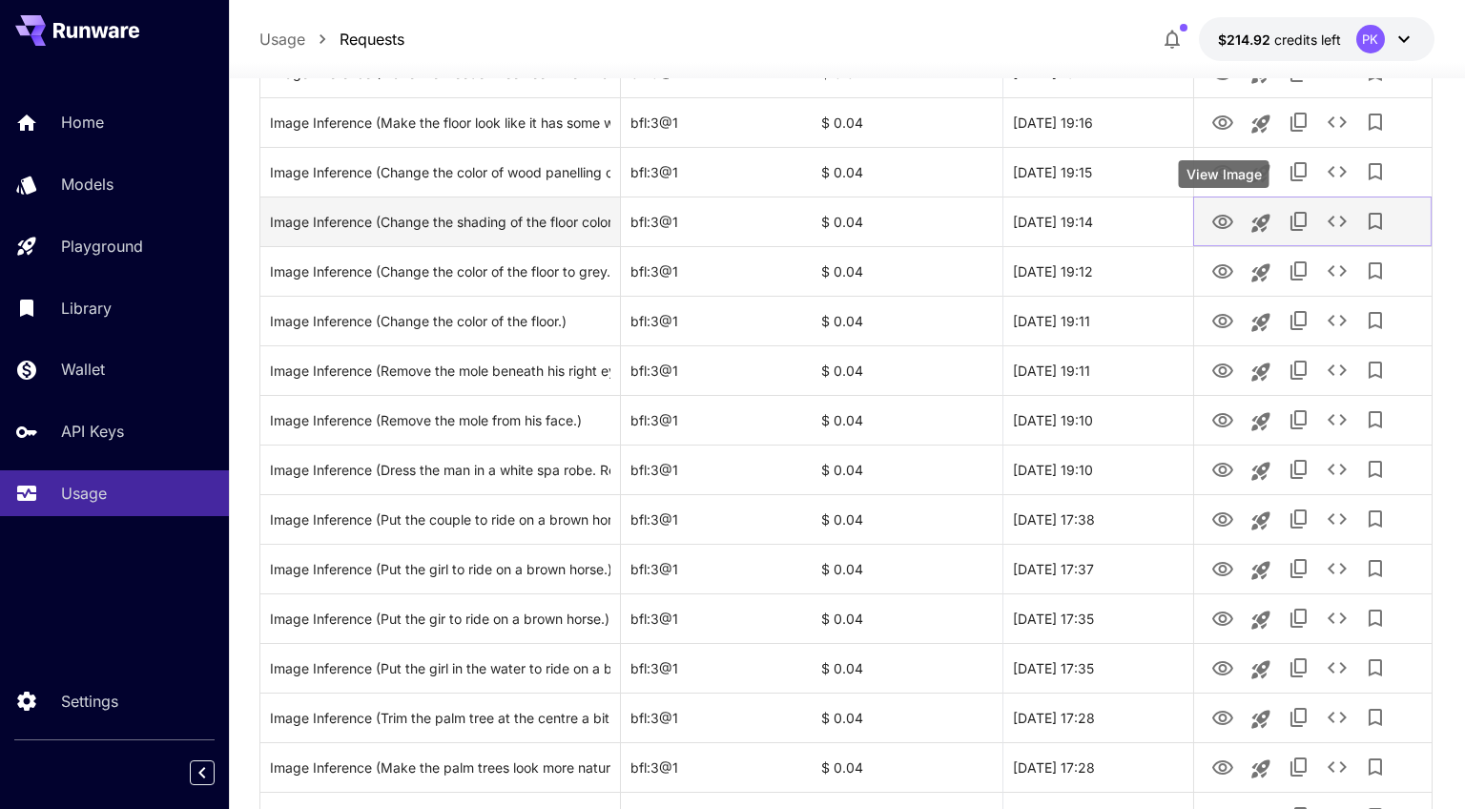
click at [1222, 215] on icon "View Image" at bounding box center [1222, 222] width 21 height 14
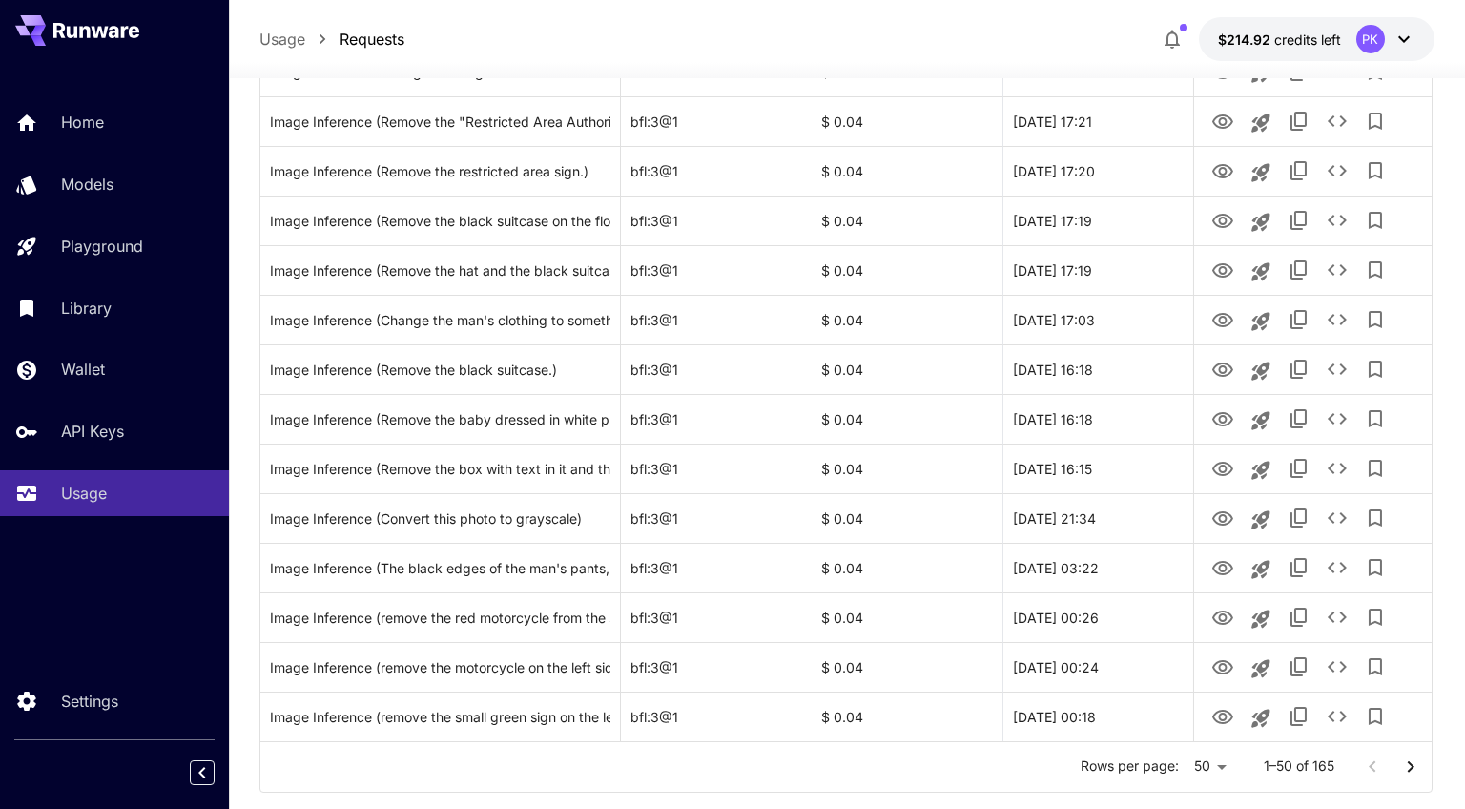
scroll to position [2153, 0]
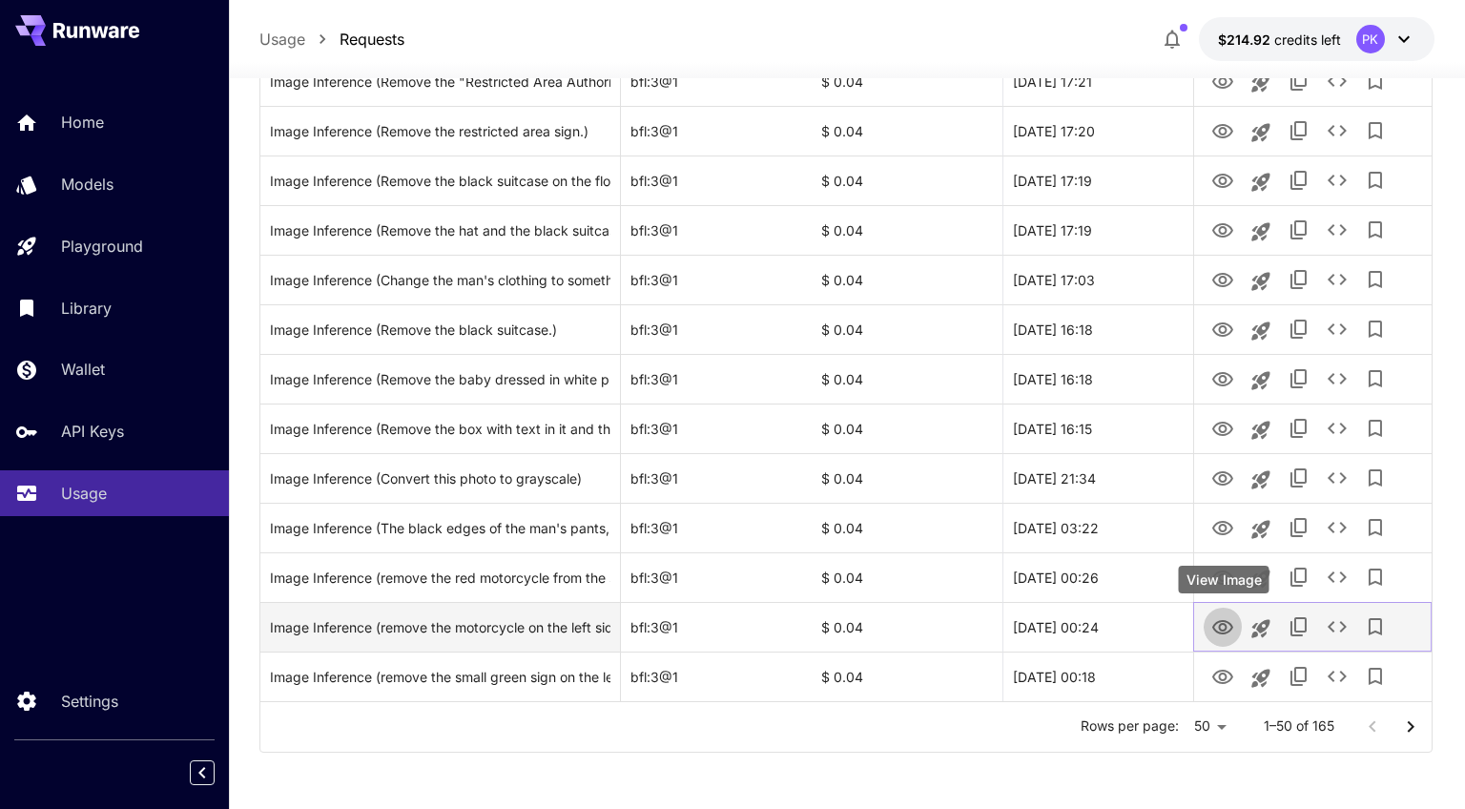
click at [1222, 628] on icon "View Image" at bounding box center [1222, 627] width 23 height 23
